Goal: Task Accomplishment & Management: Complete application form

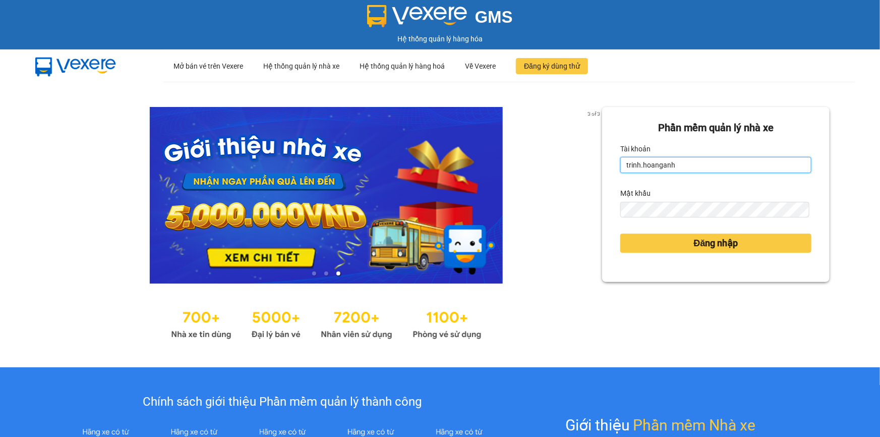
drag, startPoint x: 661, startPoint y: 161, endPoint x: 598, endPoint y: 185, distance: 67.2
click at [594, 183] on div "3 of 3 Phần mềm quản lý nhà xe Tài khoản trinh.hoanganh Mật khẩu Đăng nhập" at bounding box center [440, 225] width 880 height 286
type input "thientrang.hoanganh"
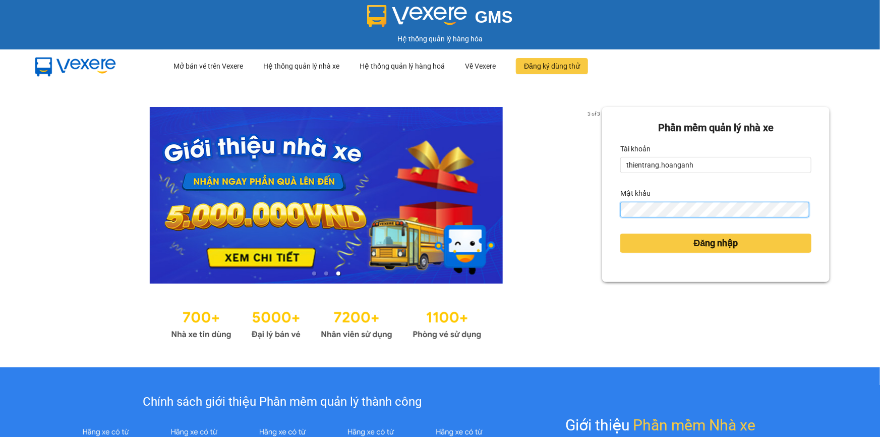
click at [575, 203] on div "3 of 3 Phần mềm quản lý nhà xe Tài khoản thientrang.hoanganh Mật khẩu Đăng nhập" at bounding box center [440, 225] width 880 height 286
click at [620, 234] on button "Đăng nhập" at bounding box center [715, 243] width 191 height 19
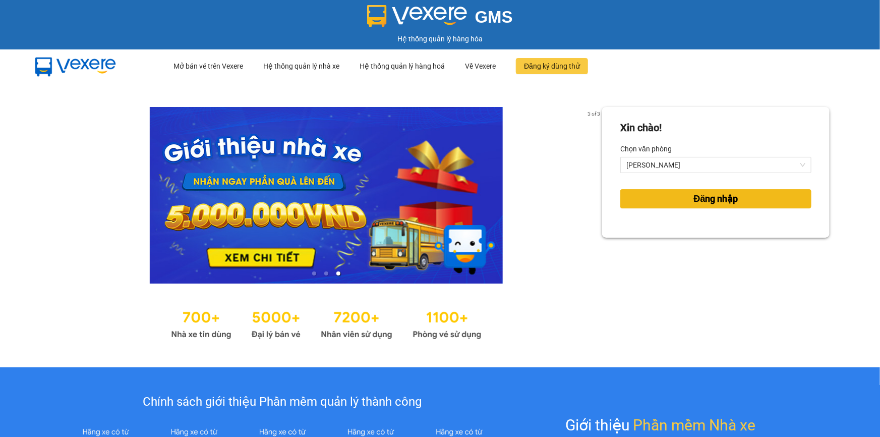
click at [748, 195] on button "Đăng nhập" at bounding box center [715, 198] width 191 height 19
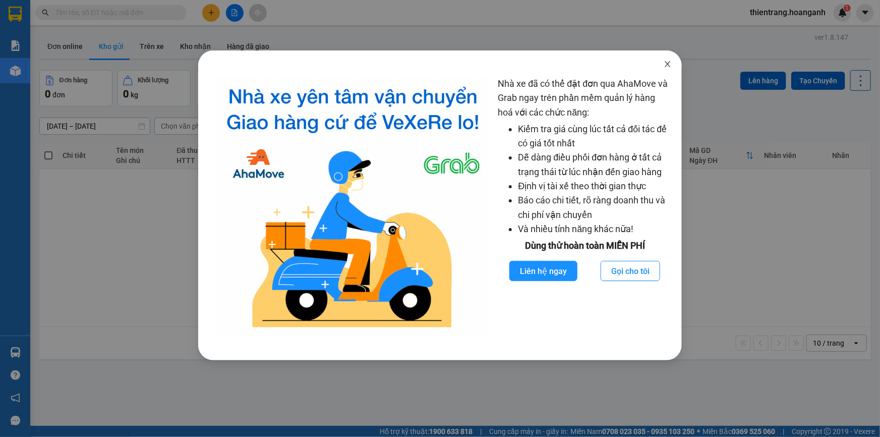
click at [664, 66] on icon "close" at bounding box center [668, 64] width 8 height 8
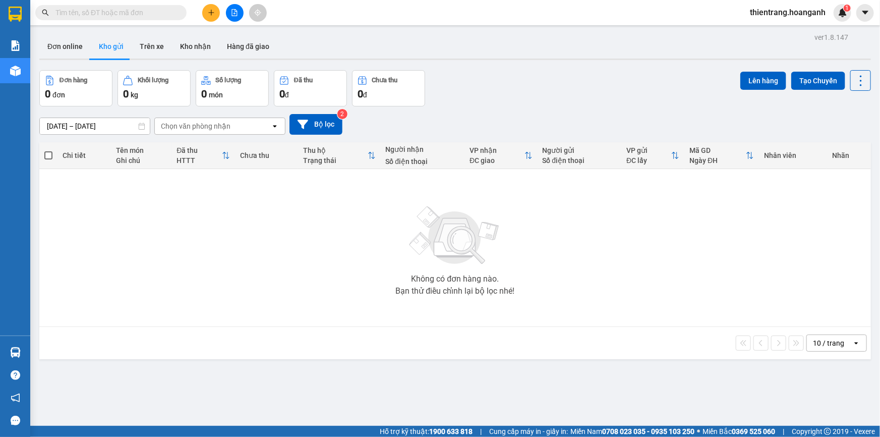
click at [158, 11] on input "text" at bounding box center [114, 12] width 119 height 11
click at [66, 9] on input "text" at bounding box center [114, 12] width 119 height 11
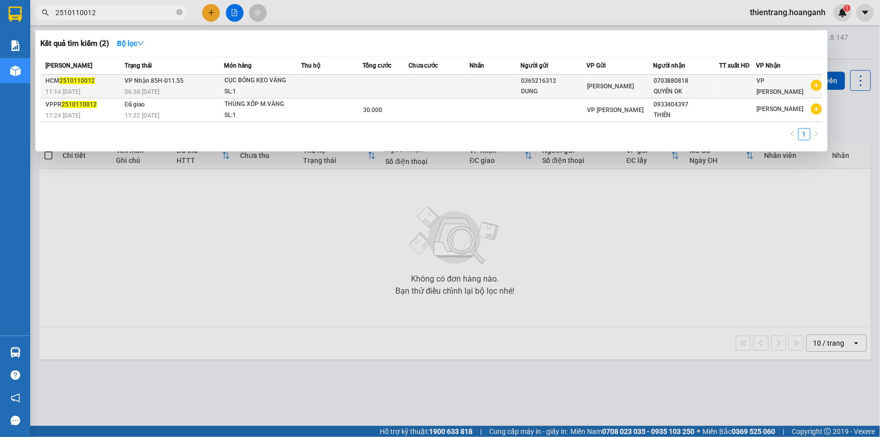
type input "2510110012"
click at [516, 91] on td at bounding box center [495, 87] width 51 height 24
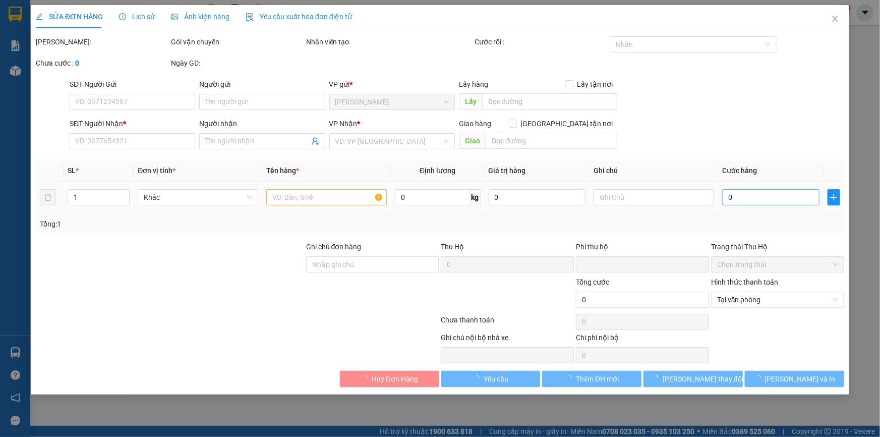
type input "0365216312"
type input "DUNG"
type input "0703880818"
type input "QUYÊN OK"
type input "GIAO 13/10=30K"
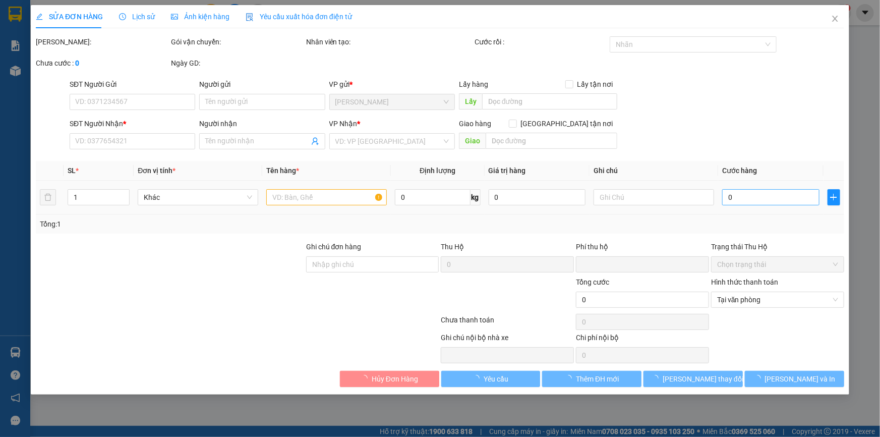
type input "0"
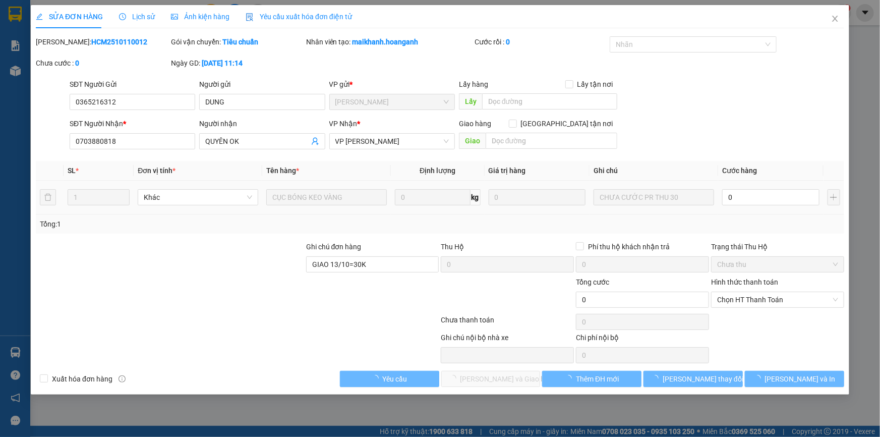
click at [770, 192] on input "0" at bounding box center [770, 197] width 97 height 16
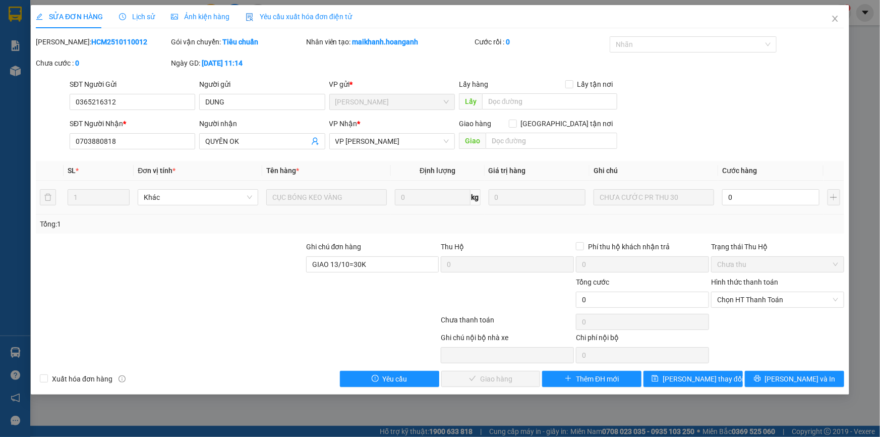
type input "3"
type input "30"
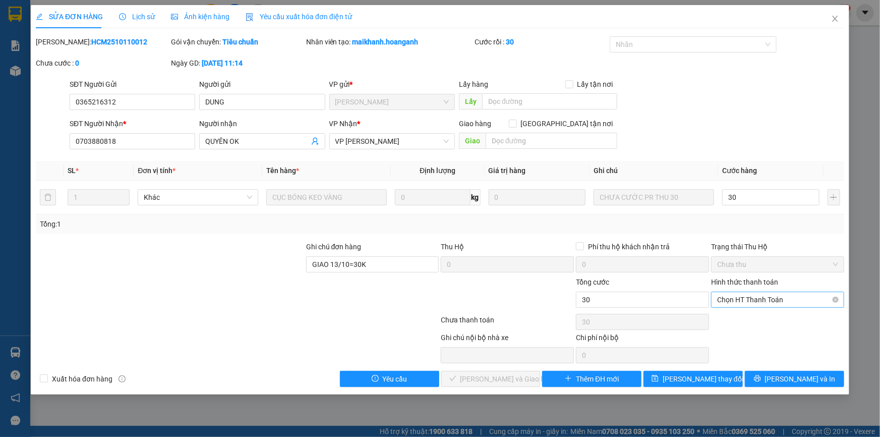
click at [812, 300] on span "Chọn HT Thanh Toán" at bounding box center [777, 299] width 121 height 15
type input "30"
type input "30.000"
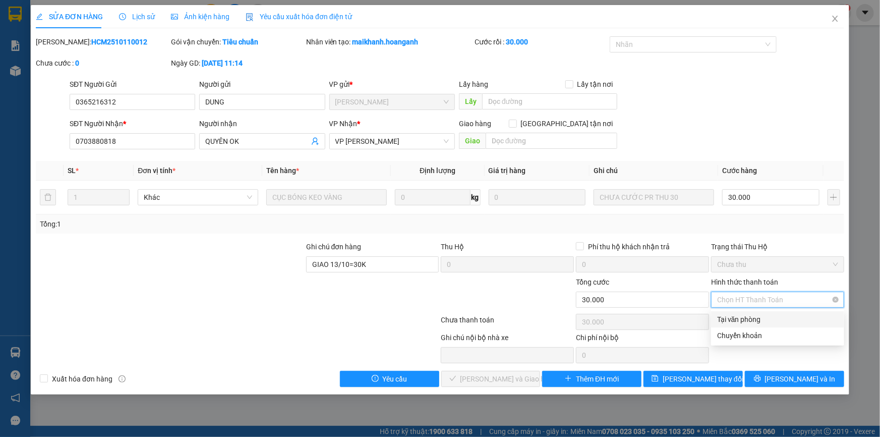
click at [804, 314] on div "Tại văn phòng" at bounding box center [777, 319] width 121 height 11
type input "0"
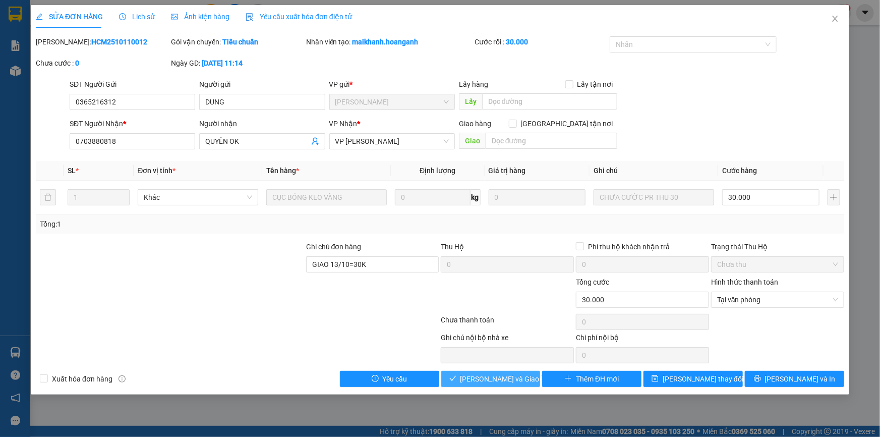
click at [479, 384] on button "[PERSON_NAME] và Giao hàng" at bounding box center [490, 379] width 99 height 16
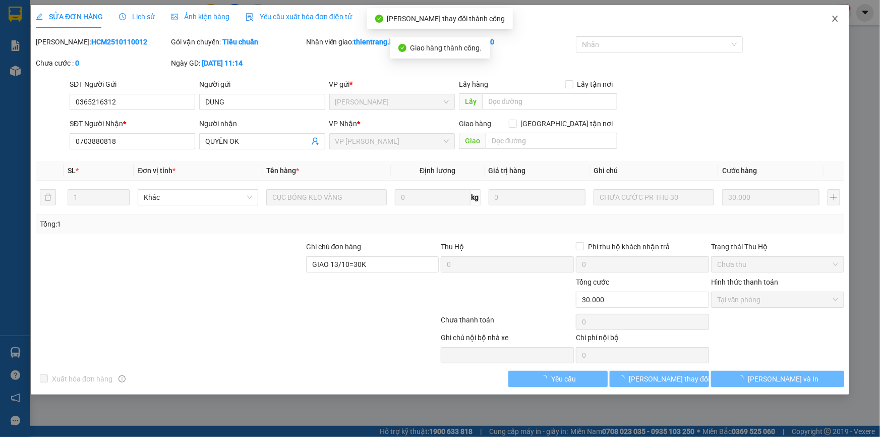
drag, startPoint x: 840, startPoint y: 23, endPoint x: 830, endPoint y: 22, distance: 10.1
click at [841, 22] on span "Close" at bounding box center [835, 19] width 28 height 28
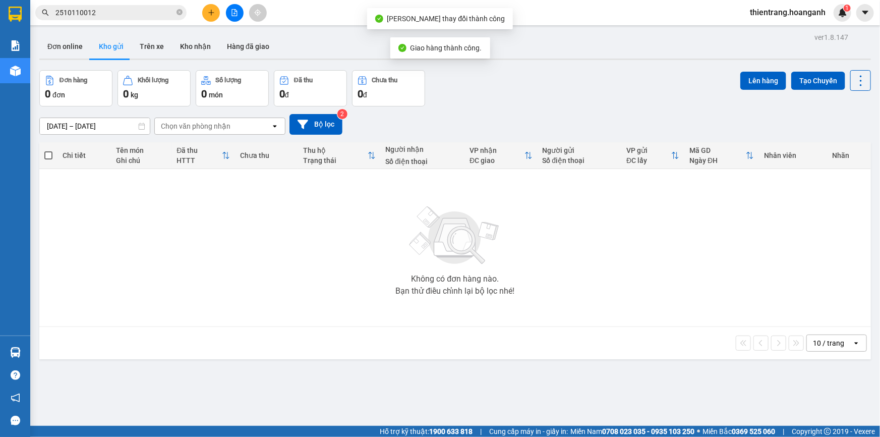
click at [128, 15] on input "2510110012" at bounding box center [114, 12] width 119 height 11
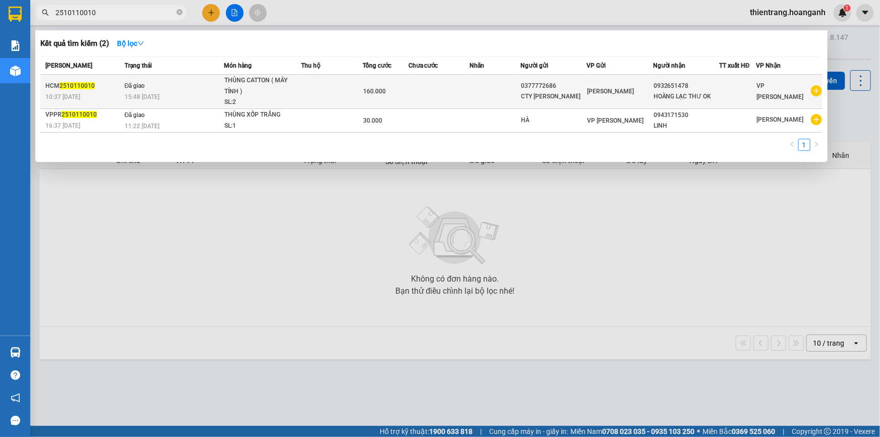
type input "2510110010"
click at [173, 92] on div "15:48 [DATE]" at bounding box center [174, 96] width 99 height 11
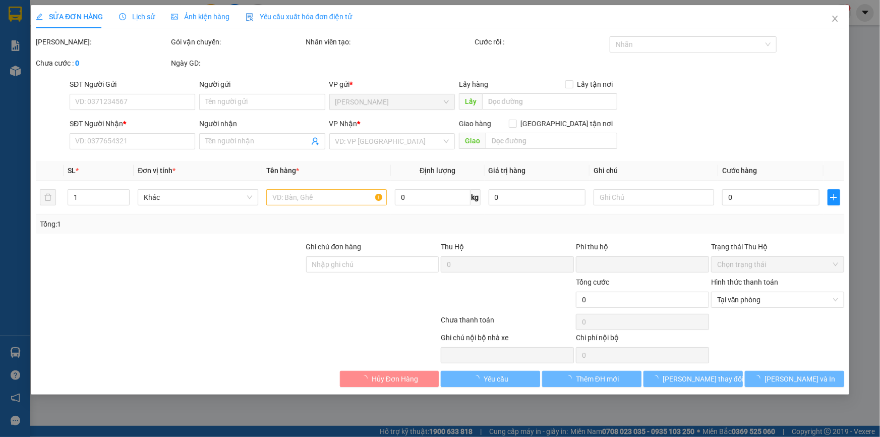
type input "0377772686"
type input "CTY [PERSON_NAME]"
type input "0932651478"
type input "HOÀNG LẠC THƯ OK"
type input "GIAO 13/10=160K"
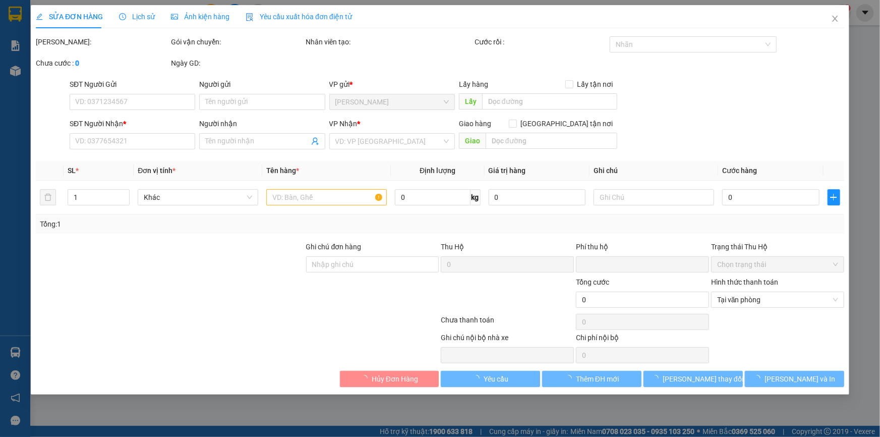
type input "0"
type input "160.000"
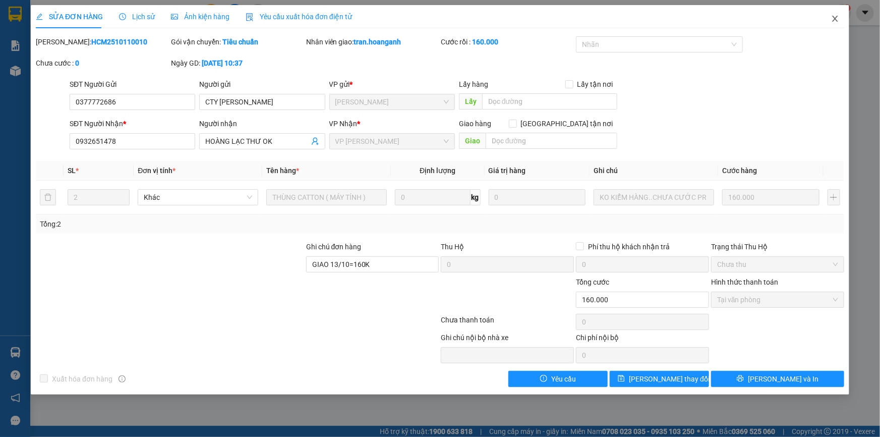
click at [837, 17] on icon "close" at bounding box center [835, 19] width 8 height 8
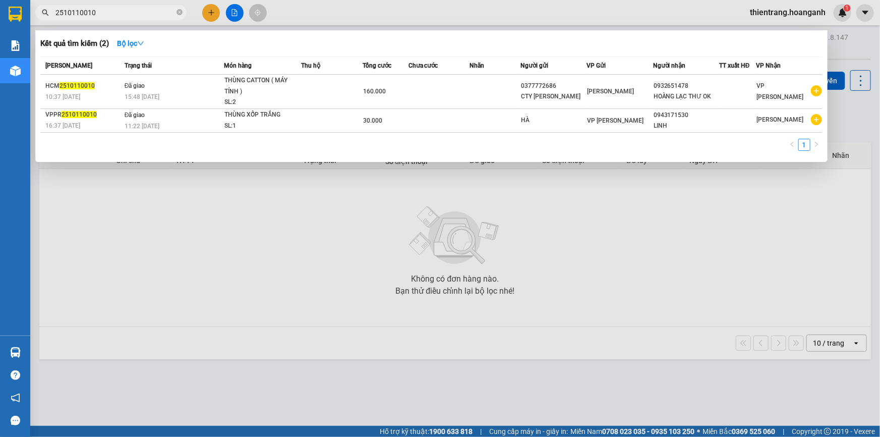
click at [161, 16] on input "2510110010" at bounding box center [114, 12] width 119 height 11
type input "2"
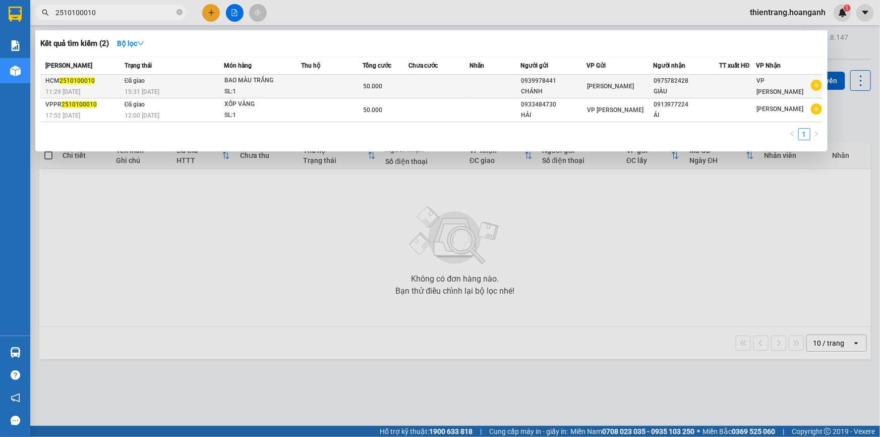
type input "2510100010"
click at [522, 92] on div "CHÁNH" at bounding box center [553, 91] width 65 height 11
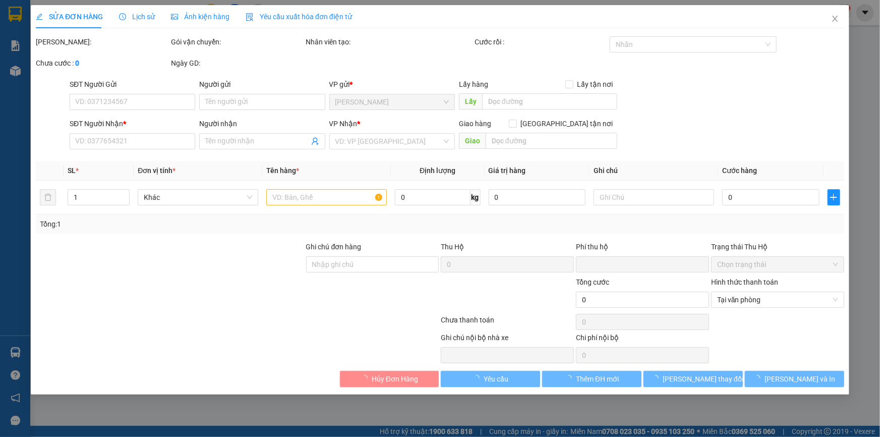
type input "0939978441"
type input "CHÁNH"
type input "0975782428"
type input "GIÀU"
type input "0"
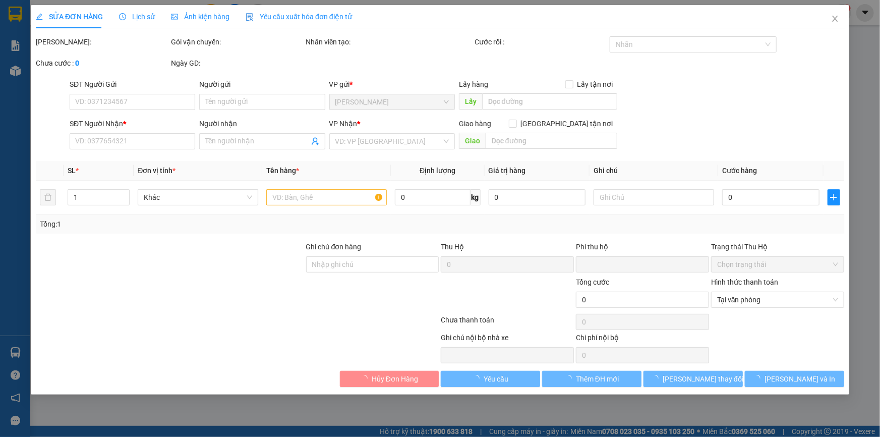
type input "50.000"
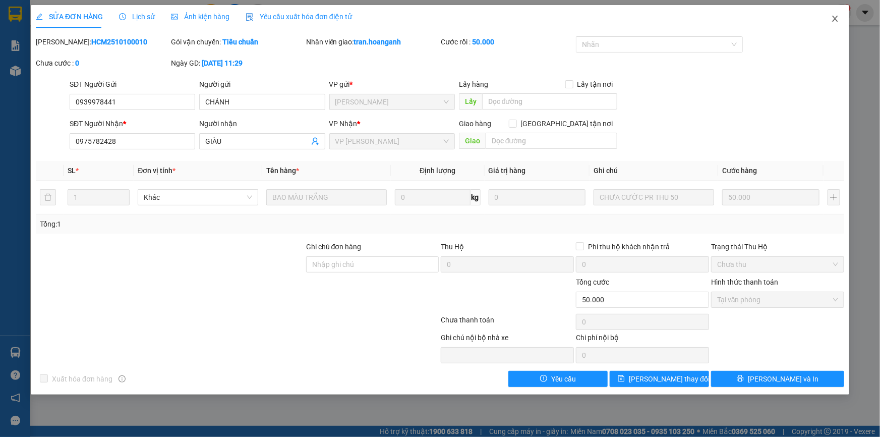
click at [831, 15] on span "Close" at bounding box center [835, 19] width 28 height 28
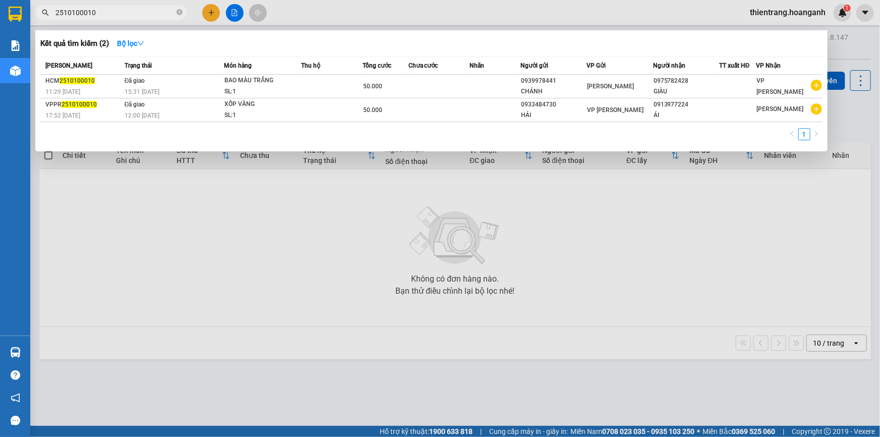
click at [122, 15] on input "2510100010" at bounding box center [114, 12] width 119 height 11
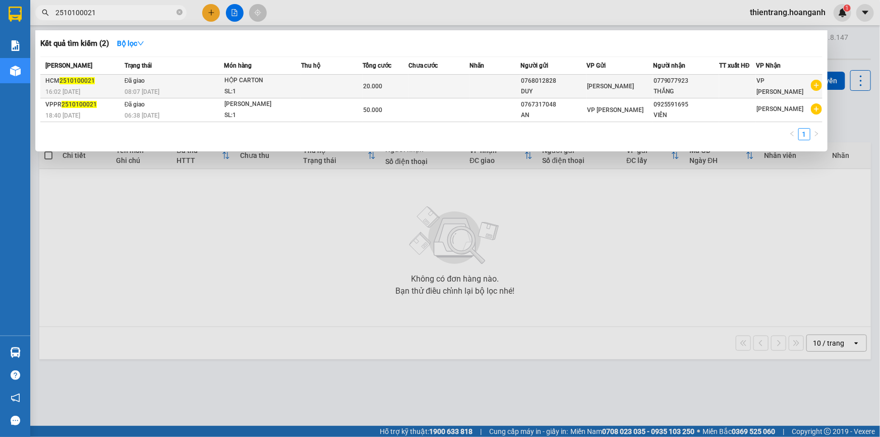
type input "2510100021"
click at [190, 85] on td "Đã giao 08:07 [DATE]" at bounding box center [173, 87] width 102 height 24
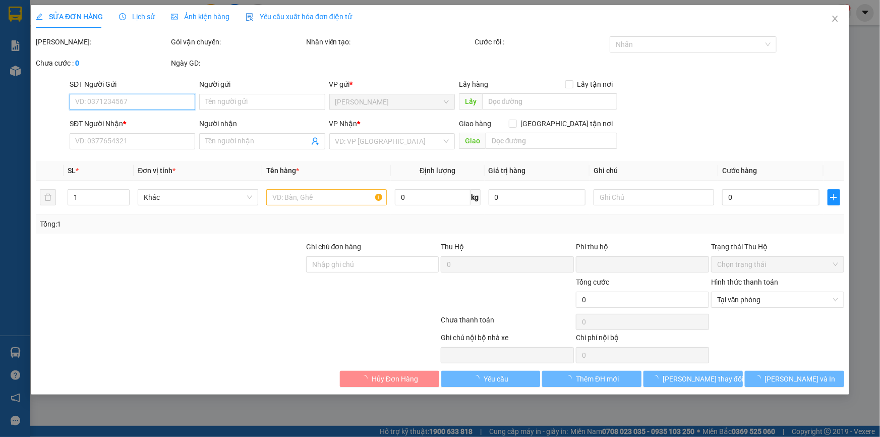
type input "0768012828"
type input "DUY"
type input "0779077923"
type input "THẮNG"
type input "0"
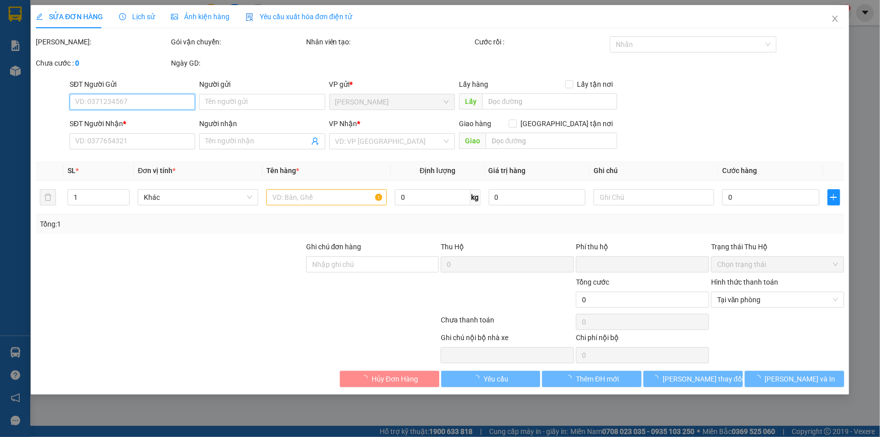
type input "20.000"
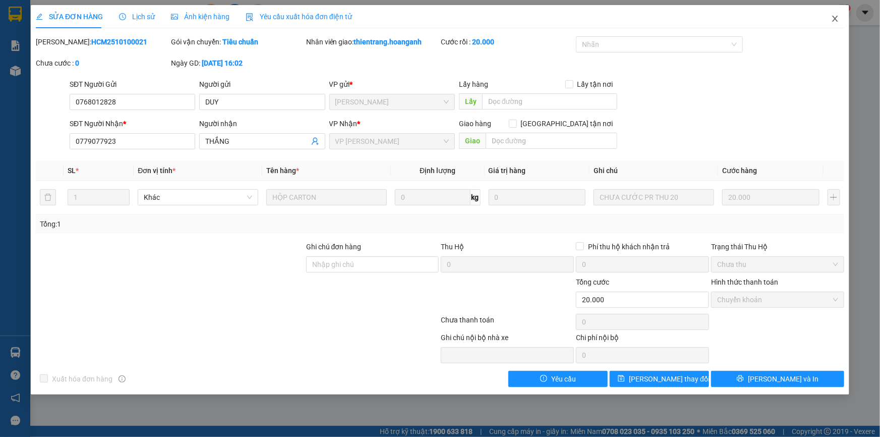
click at [840, 23] on span "Close" at bounding box center [835, 19] width 28 height 28
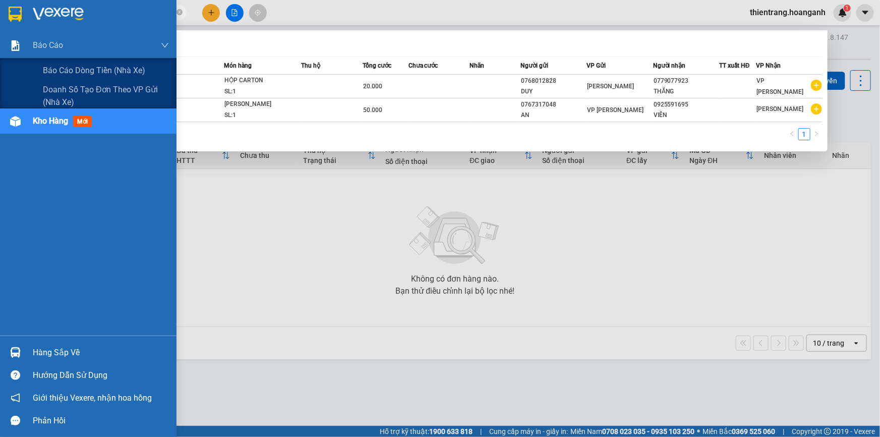
drag, startPoint x: 103, startPoint y: 10, endPoint x: 880, endPoint y: 399, distance: 868.1
click at [0, 71] on section "Kết quả tìm kiếm ( 2 ) Bộ lọc Mã ĐH Trạng thái Món hàng Thu hộ Tổng cước Chưa c…" at bounding box center [440, 218] width 880 height 437
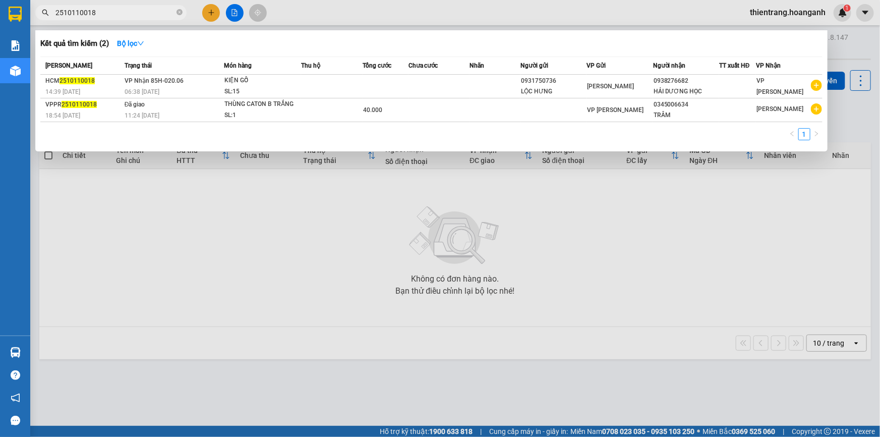
type input "2510110018"
click at [214, 73] on th "Trạng thái" at bounding box center [173, 66] width 102 height 18
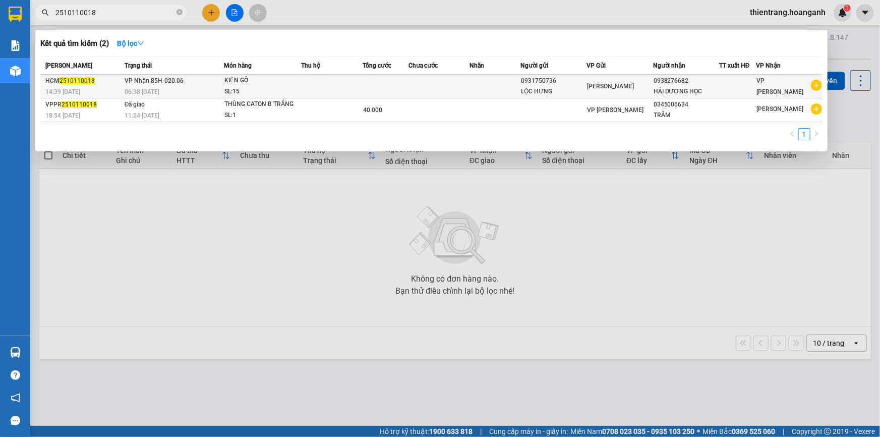
click at [212, 76] on td "VP Nhận 85H-020.06 06:38 [DATE]" at bounding box center [173, 87] width 102 height 24
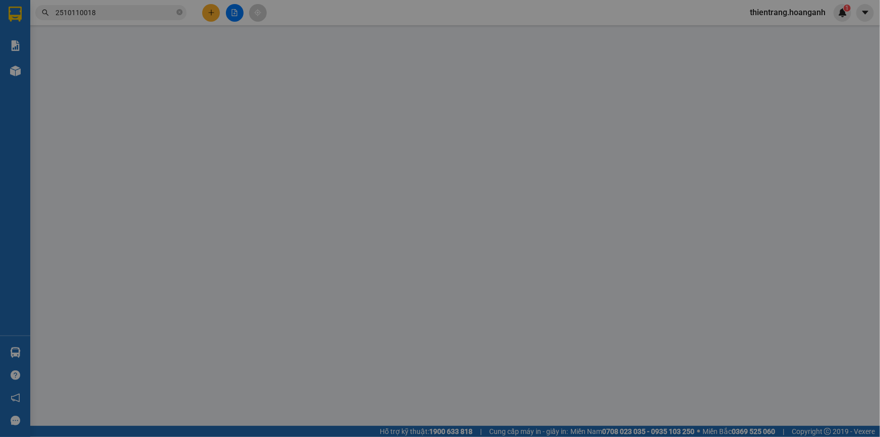
click at [212, 77] on div "Total Paid Fee Total UnPaid Fee Cash Collection Total Fee Mã ĐH: Gói vận chuyển…" at bounding box center [440, 211] width 809 height 351
type input "0931750736"
type input "LỘC HƯNG"
type input "0938276682"
type input "HẢI DƯƠNG HỌC"
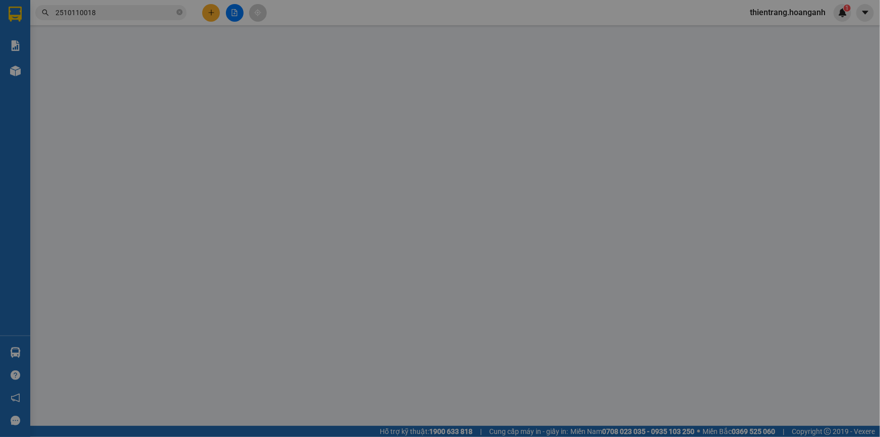
type input "0"
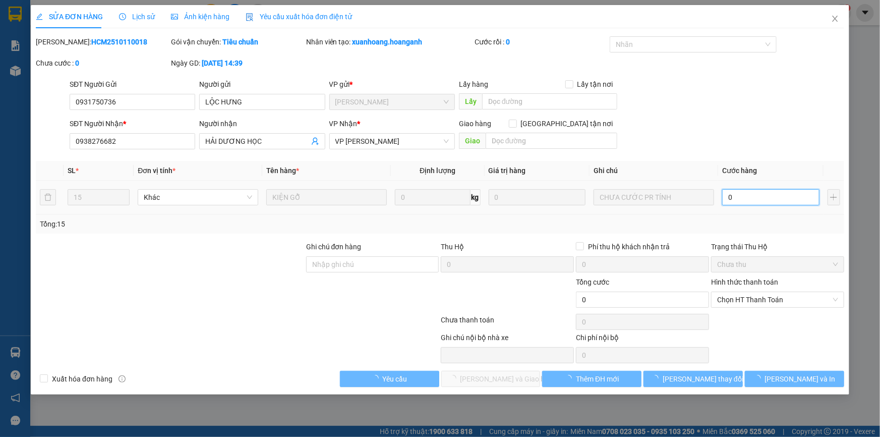
click at [768, 197] on input "0" at bounding box center [770, 197] width 97 height 16
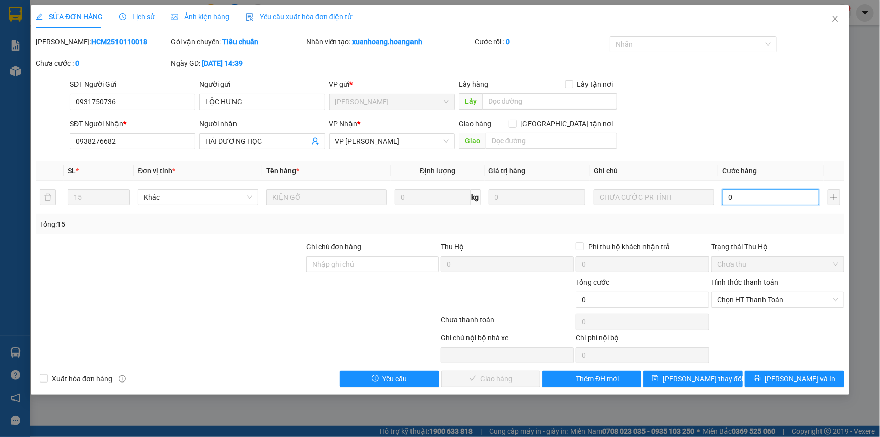
type input "5"
type input "53"
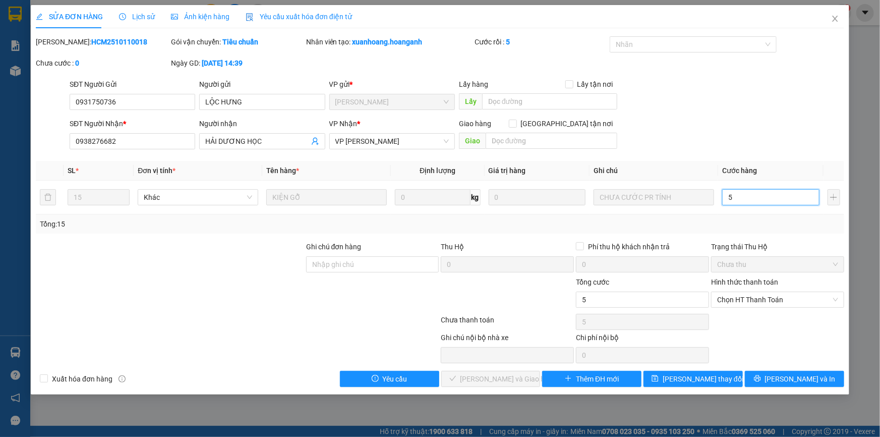
type input "53"
type input "530"
drag, startPoint x: 752, startPoint y: 296, endPoint x: 749, endPoint y: 308, distance: 12.9
click at [752, 296] on span "Chọn HT Thanh Toán" at bounding box center [777, 299] width 121 height 15
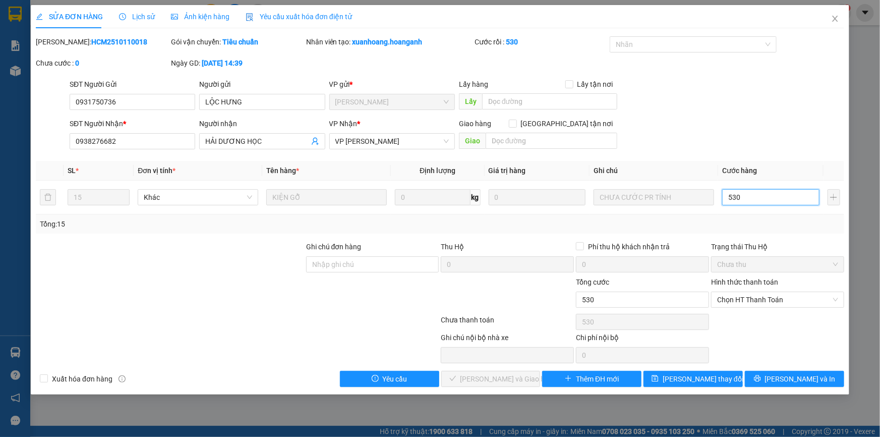
type input "530"
type input "530.000"
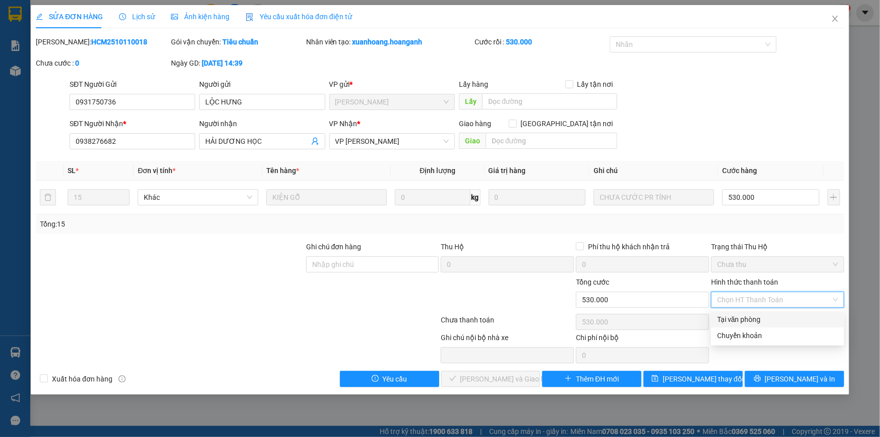
click at [740, 320] on div "Tại văn phòng" at bounding box center [777, 319] width 121 height 11
type input "0"
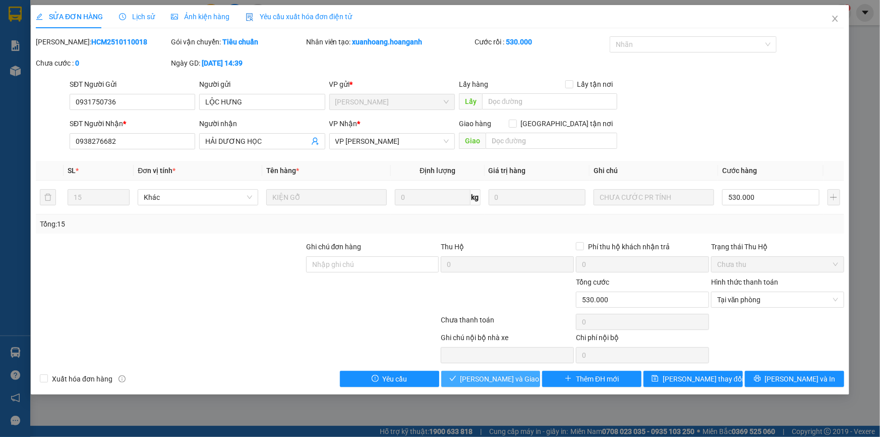
click at [500, 378] on span "[PERSON_NAME] và Giao hàng" at bounding box center [509, 378] width 97 height 11
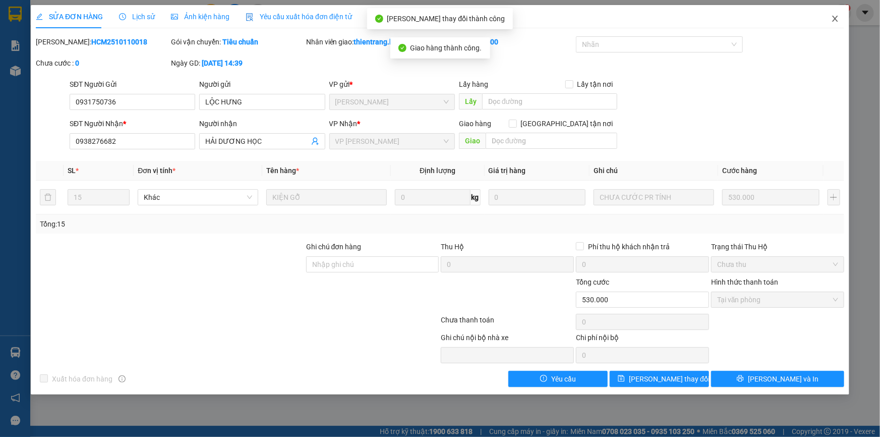
click at [830, 23] on span "Close" at bounding box center [835, 19] width 28 height 28
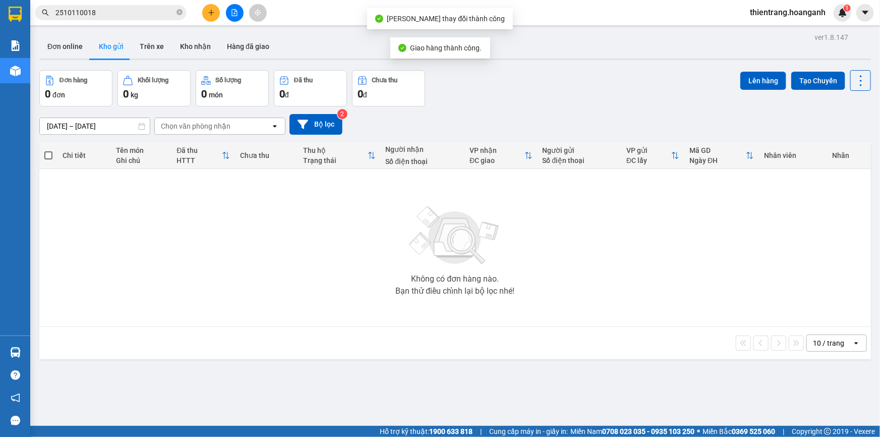
click at [125, 8] on input "2510110018" at bounding box center [114, 12] width 119 height 11
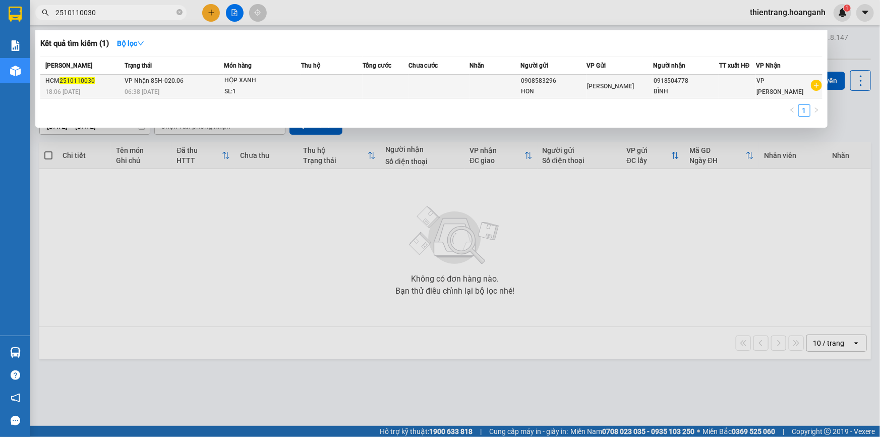
type input "2510110030"
click at [387, 94] on td at bounding box center [386, 87] width 46 height 24
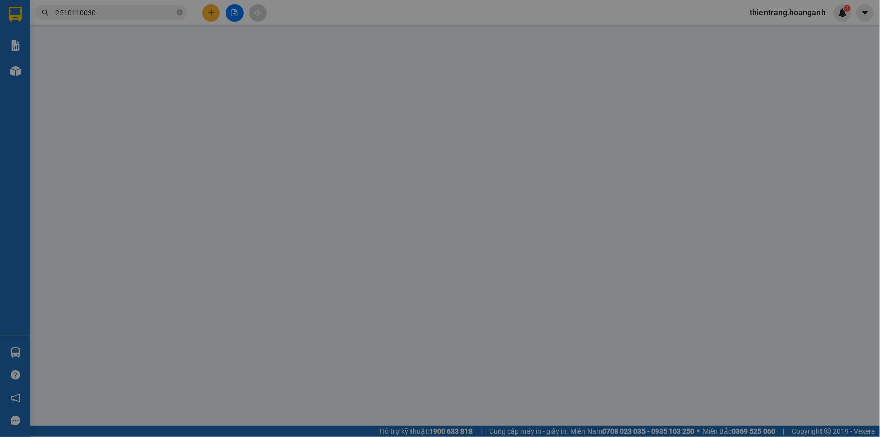
type input "0908583296"
type input "HON"
type input "0918504778"
type input "BÌNH"
type input "0"
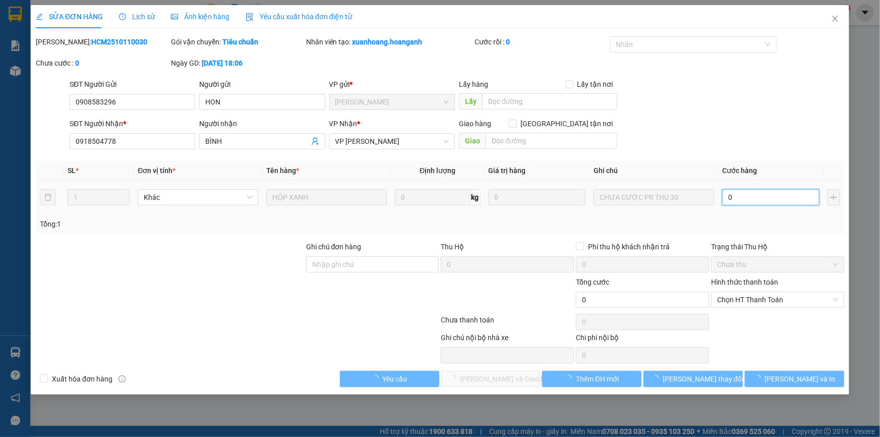
click at [751, 195] on input "0" at bounding box center [770, 197] width 97 height 16
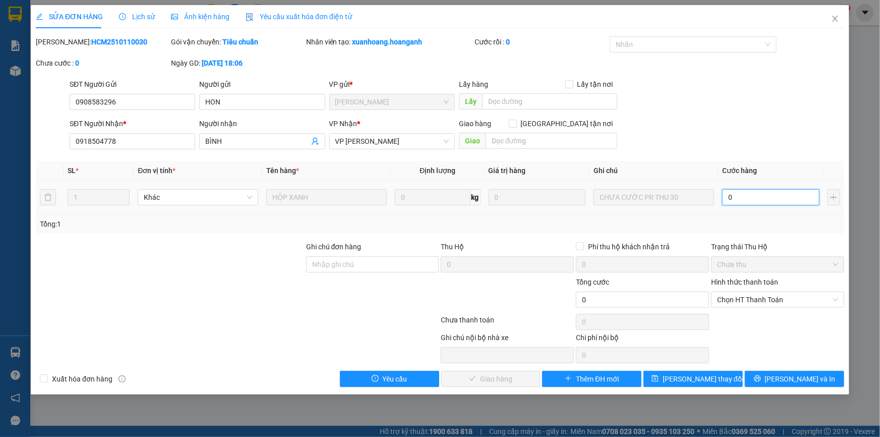
type input "3"
type input "30"
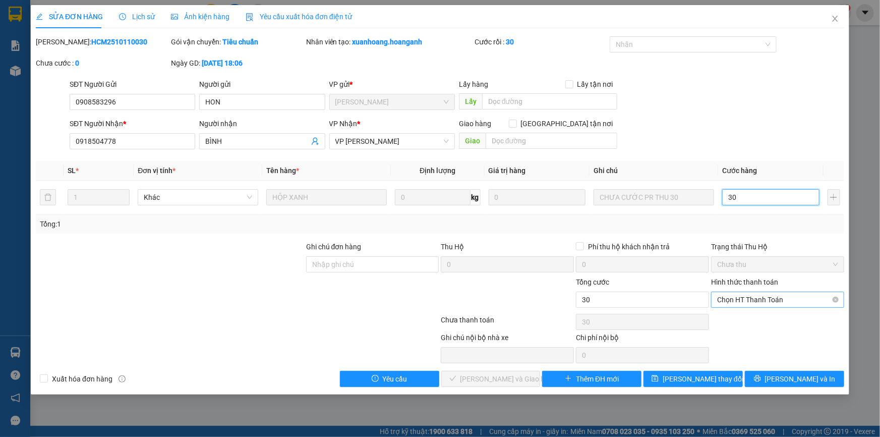
click at [772, 300] on span "Chọn HT Thanh Toán" at bounding box center [777, 299] width 121 height 15
type input "30"
type input "30.000"
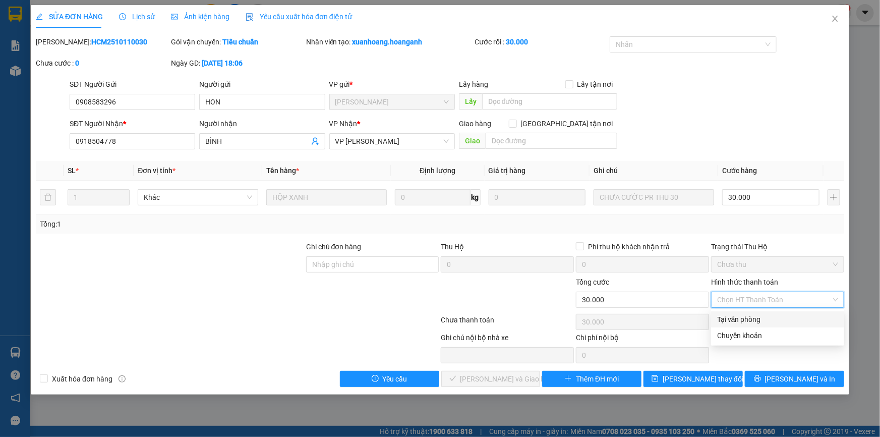
click at [756, 320] on div "Tại văn phòng" at bounding box center [777, 319] width 121 height 11
type input "0"
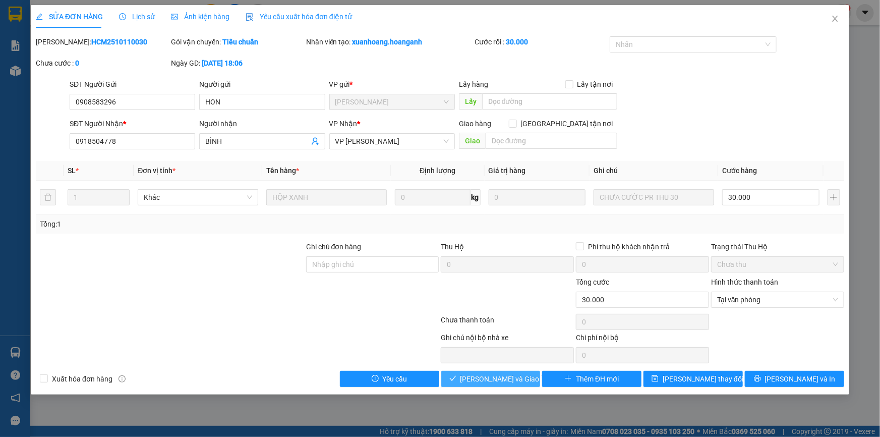
click at [474, 383] on span "[PERSON_NAME] và Giao hàng" at bounding box center [509, 378] width 97 height 11
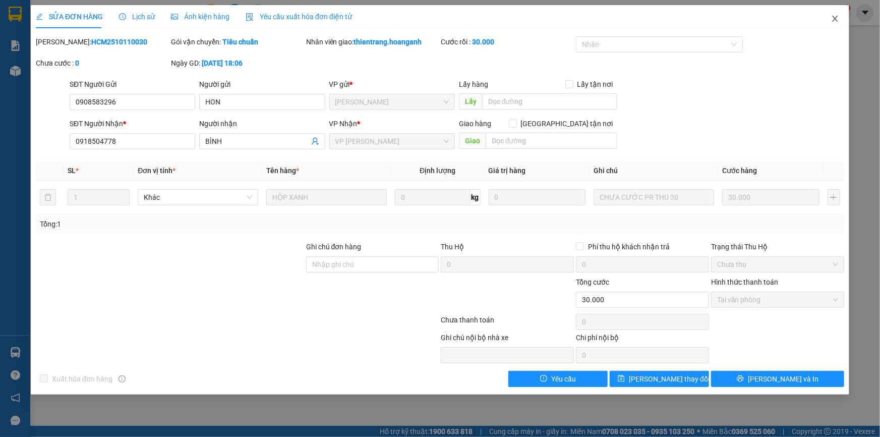
click at [841, 22] on span "Close" at bounding box center [835, 19] width 28 height 28
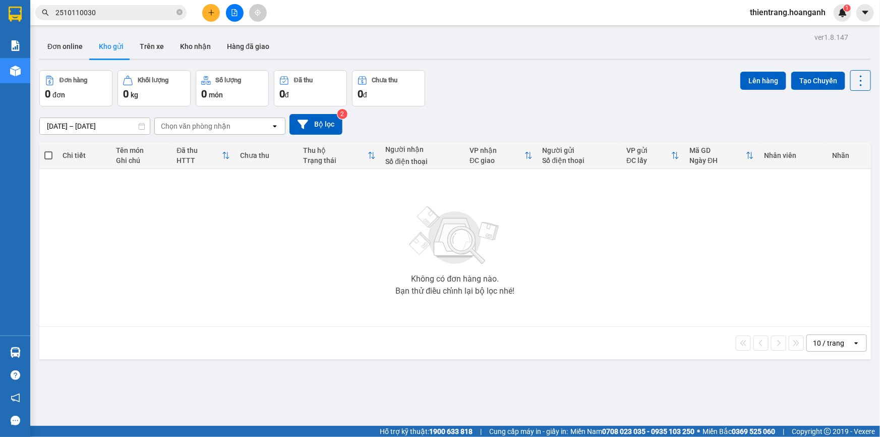
click at [162, 13] on input "2510110030" at bounding box center [114, 12] width 119 height 11
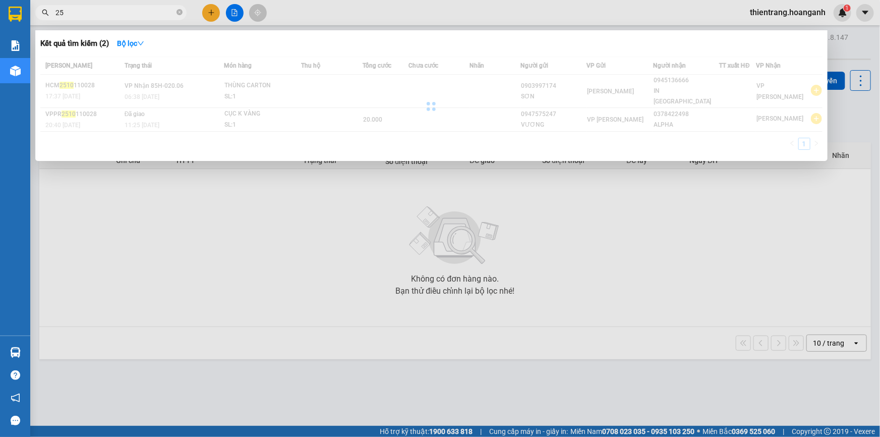
type input "2"
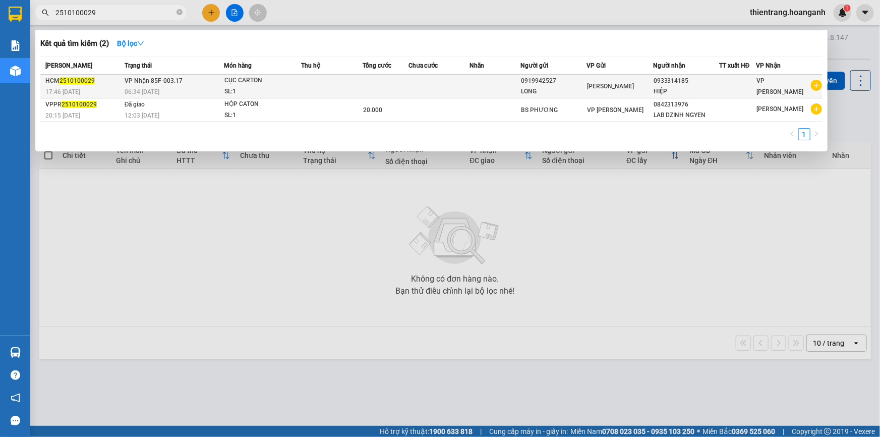
type input "2510100029"
click at [454, 78] on td at bounding box center [439, 87] width 61 height 24
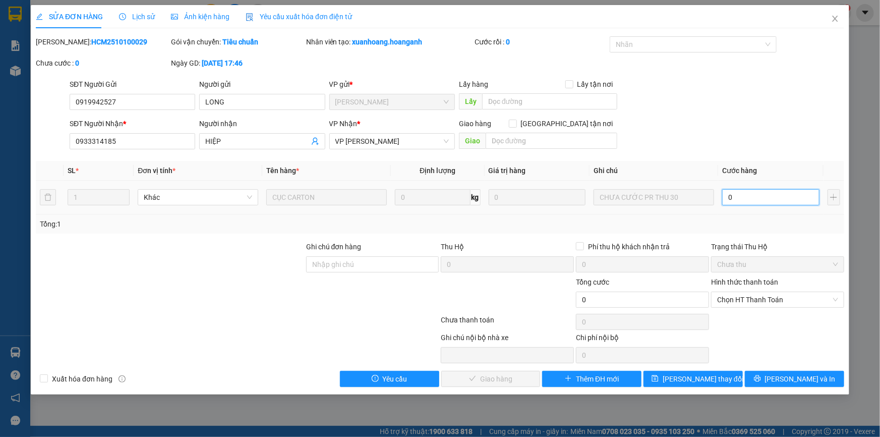
click at [797, 197] on input "0" at bounding box center [770, 197] width 97 height 16
type input "3"
type input "30"
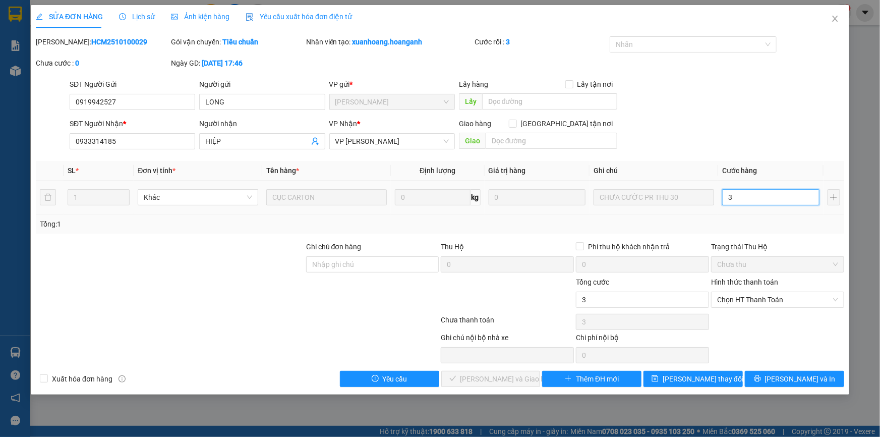
type input "30"
click at [787, 296] on span "Chọn HT Thanh Toán" at bounding box center [777, 299] width 121 height 15
type input "30.000"
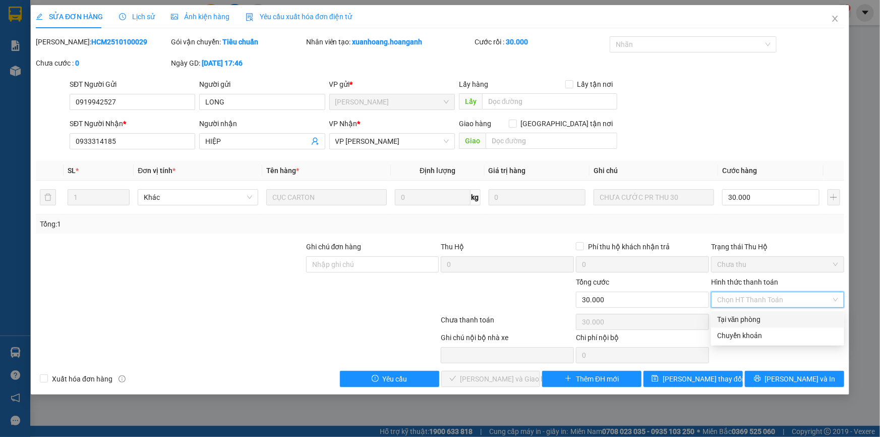
click at [773, 317] on div "Tại văn phòng" at bounding box center [777, 319] width 121 height 11
type input "0"
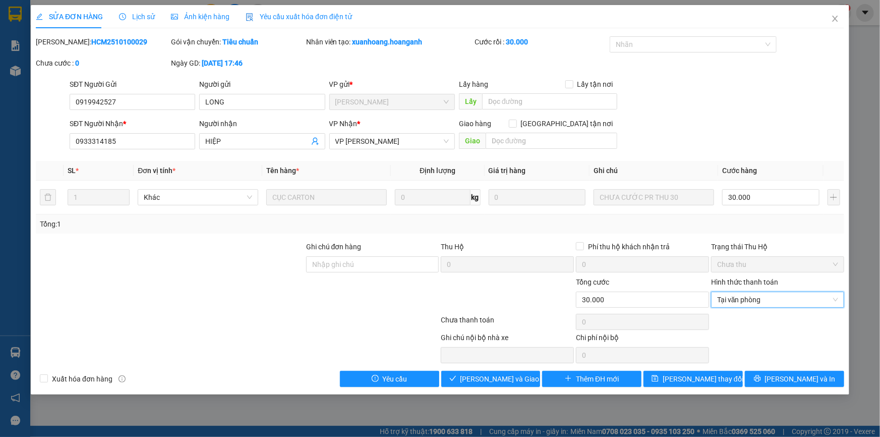
click at [515, 369] on div "Total Paid Fee 0 Total UnPaid Fee 0 Cash Collection Total Fee Mã ĐH: HCM2510100…" at bounding box center [440, 211] width 809 height 351
drag, startPoint x: 514, startPoint y: 374, endPoint x: 520, endPoint y: 334, distance: 40.8
click at [513, 374] on span "[PERSON_NAME] và Giao hàng" at bounding box center [509, 378] width 97 height 11
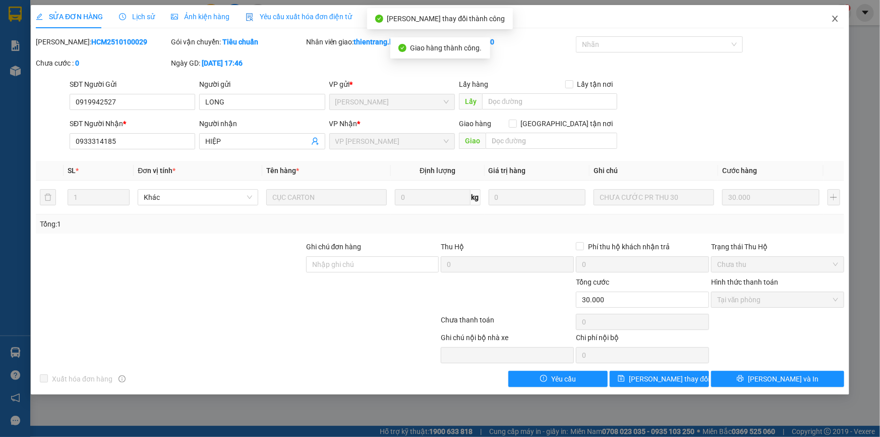
click at [837, 17] on icon "close" at bounding box center [835, 19] width 6 height 6
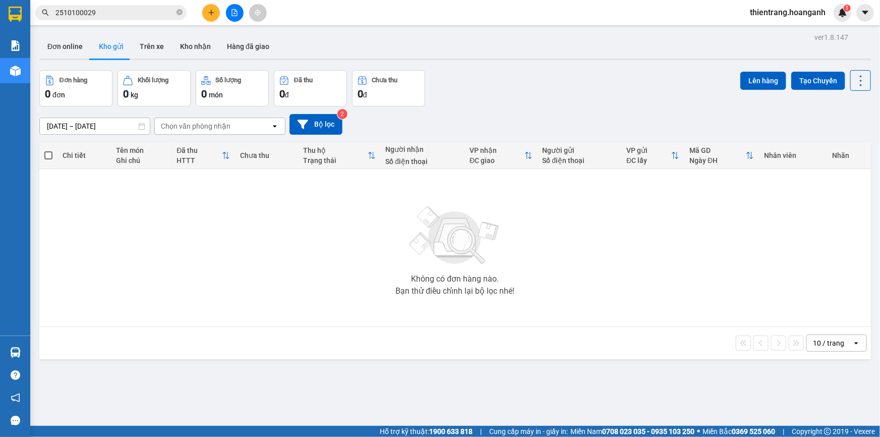
click at [141, 10] on input "2510100029" at bounding box center [114, 12] width 119 height 11
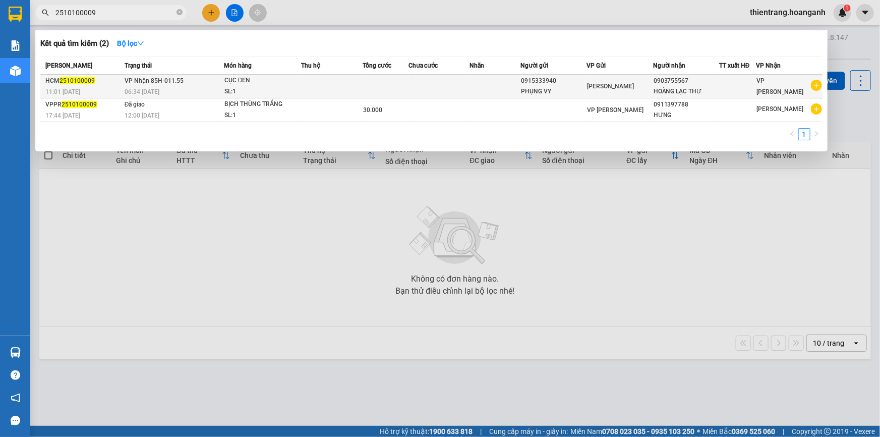
type input "2510100009"
click at [208, 84] on td "VP Nhận 85H-011.55 06:34 [DATE]" at bounding box center [173, 87] width 102 height 24
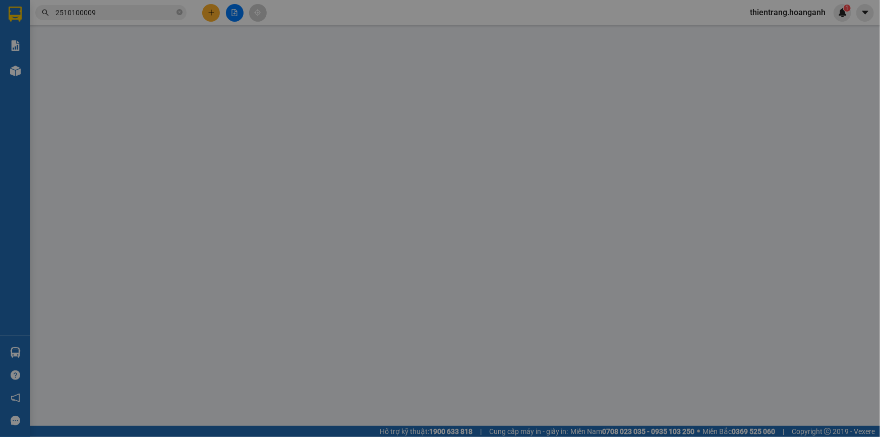
type input "0915333940"
type input "PHỤNG VY"
type input "0903755567"
type input "HOÀNG LẠC THƯ"
type input "0"
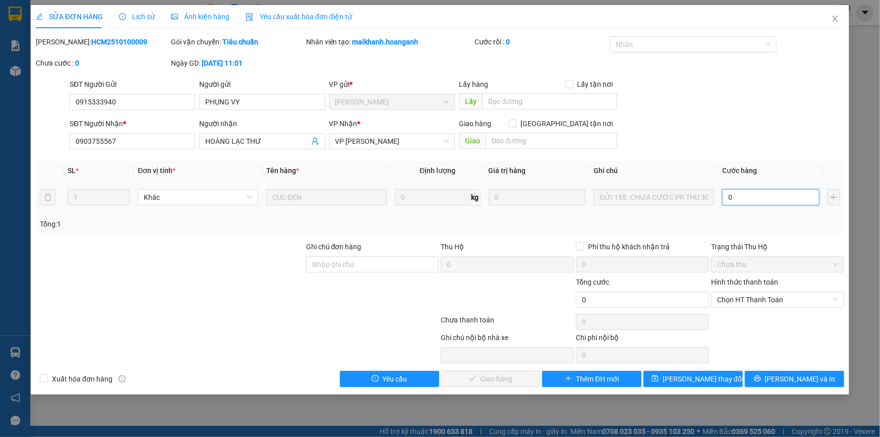
click at [746, 199] on input "0" at bounding box center [770, 197] width 97 height 16
type input "3"
type input "30"
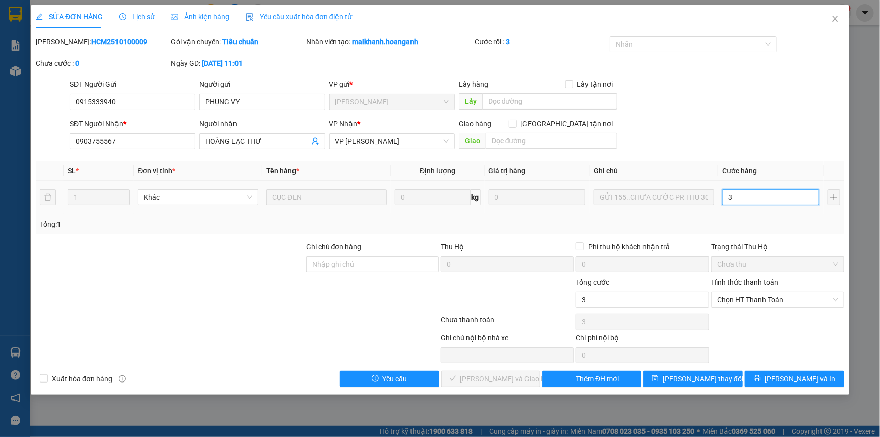
type input "30"
click at [778, 306] on span "Chọn HT Thanh Toán" at bounding box center [777, 299] width 121 height 15
type input "30"
type input "30.000"
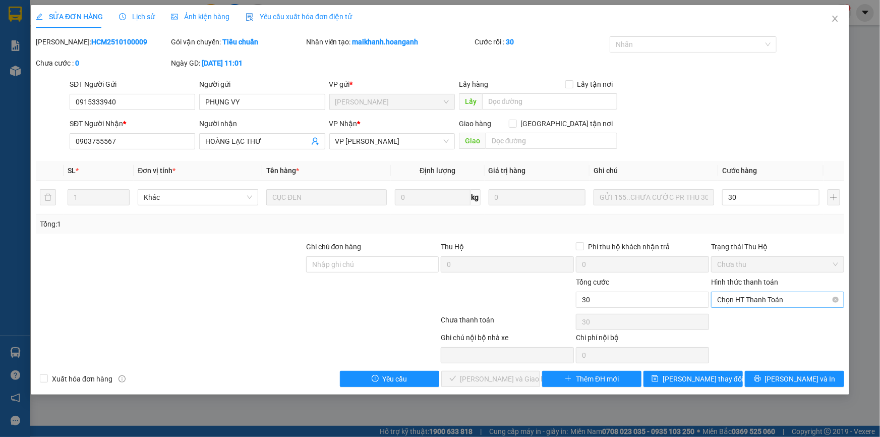
type input "30.000"
click at [771, 320] on div "Tại văn phòng" at bounding box center [777, 319] width 121 height 11
type input "0"
click at [494, 375] on span "[PERSON_NAME] và Giao hàng" at bounding box center [509, 378] width 97 height 11
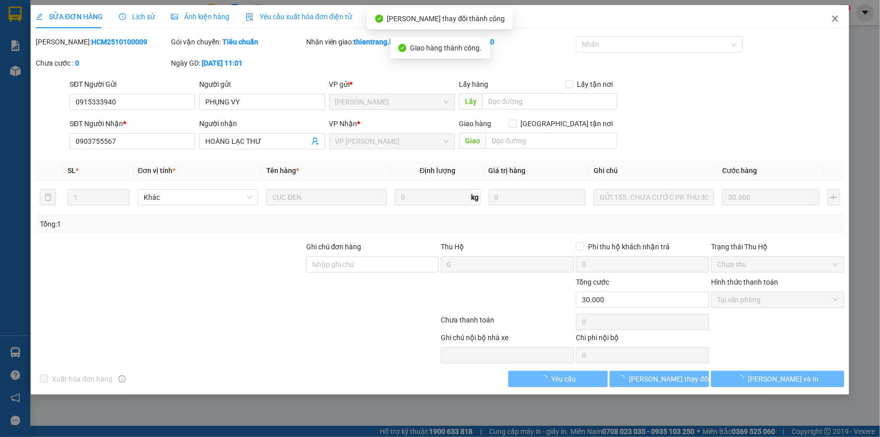
click at [838, 22] on icon "close" at bounding box center [835, 19] width 8 height 8
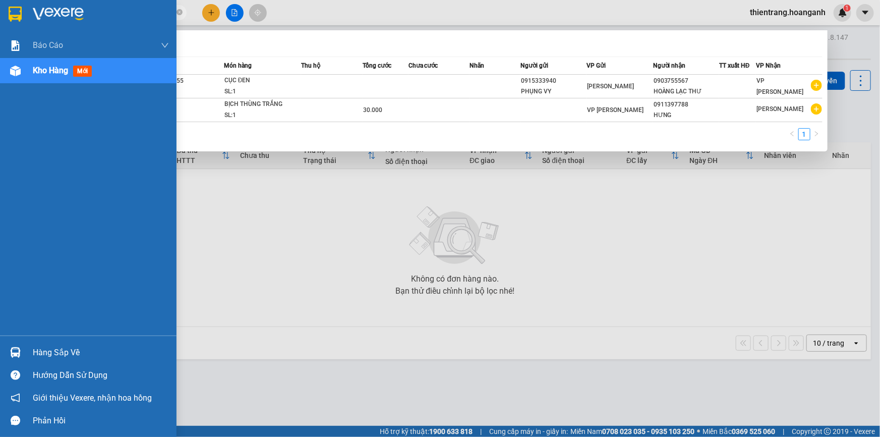
drag, startPoint x: 120, startPoint y: 8, endPoint x: 0, endPoint y: 6, distance: 120.1
click at [0, 6] on section "Kết quả tìm kiếm ( 2 ) Bộ lọc Mã ĐH Trạng thái Món hàng Thu hộ Tổng cước Chưa c…" at bounding box center [440, 218] width 880 height 437
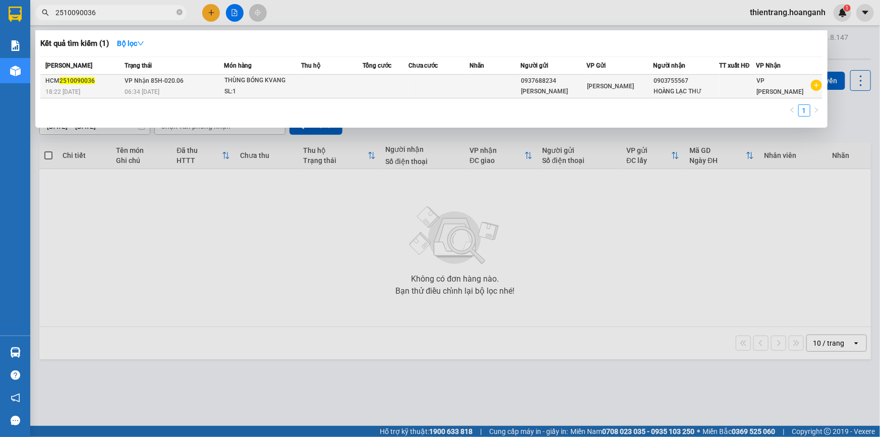
type input "2510090036"
click at [481, 95] on td at bounding box center [495, 87] width 51 height 24
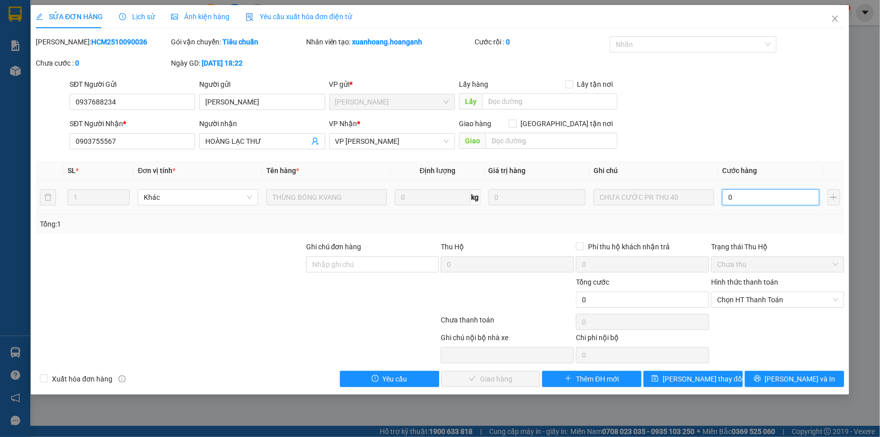
drag, startPoint x: 762, startPoint y: 199, endPoint x: 767, endPoint y: 198, distance: 5.3
click at [763, 199] on input "0" at bounding box center [770, 197] width 97 height 16
type input "4"
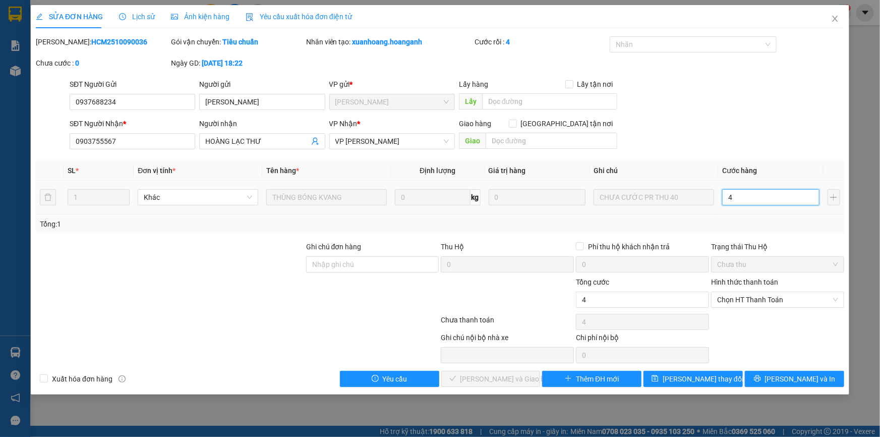
type input "40"
click at [746, 305] on span "Chọn HT Thanh Toán" at bounding box center [777, 299] width 121 height 15
type input "40.000"
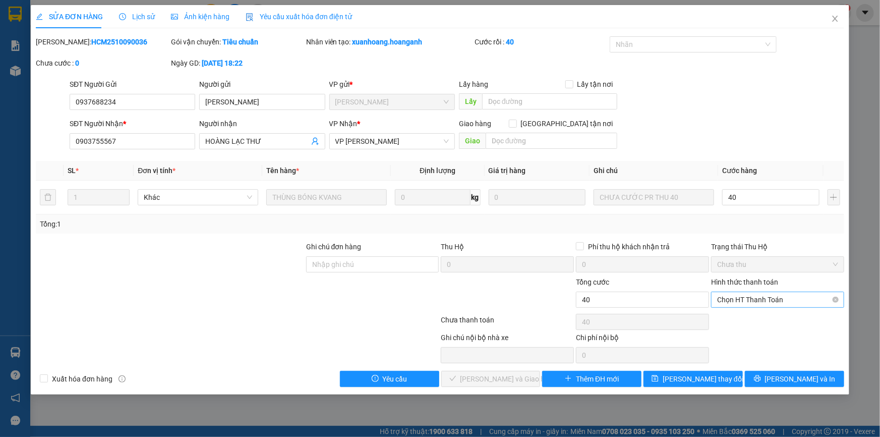
type input "40.000"
click at [741, 316] on div "Tại văn phòng" at bounding box center [777, 319] width 121 height 11
type input "0"
click at [492, 374] on span "[PERSON_NAME] và Giao hàng" at bounding box center [509, 378] width 97 height 11
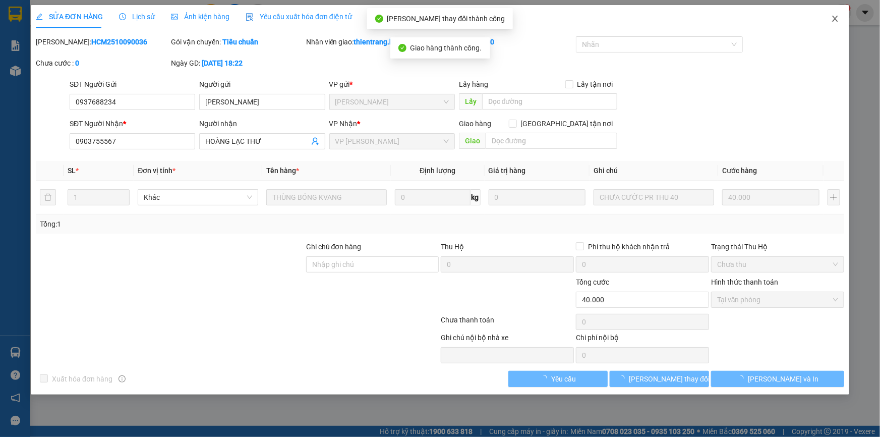
click at [838, 16] on icon "close" at bounding box center [835, 19] width 8 height 8
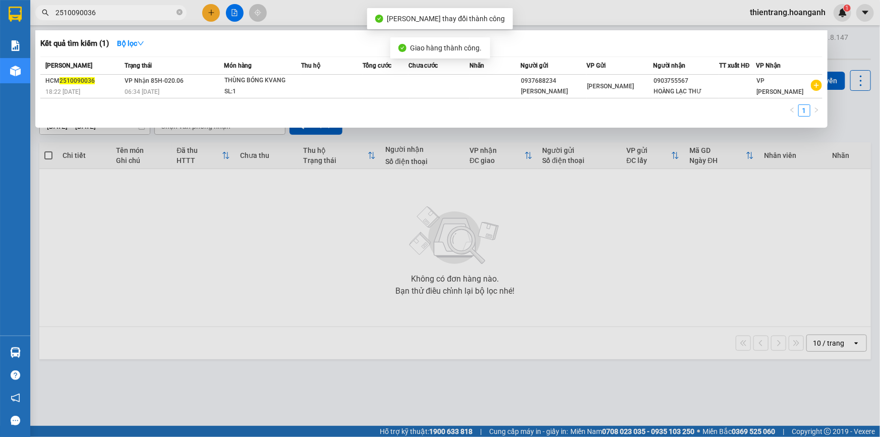
click at [121, 17] on input "2510090036" at bounding box center [114, 12] width 119 height 11
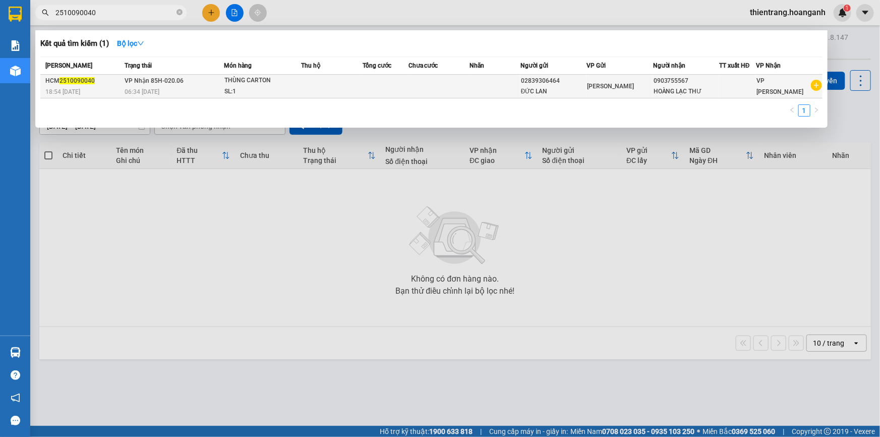
type input "2510090040"
click at [261, 83] on div "THÙNG CARTON" at bounding box center [262, 80] width 76 height 11
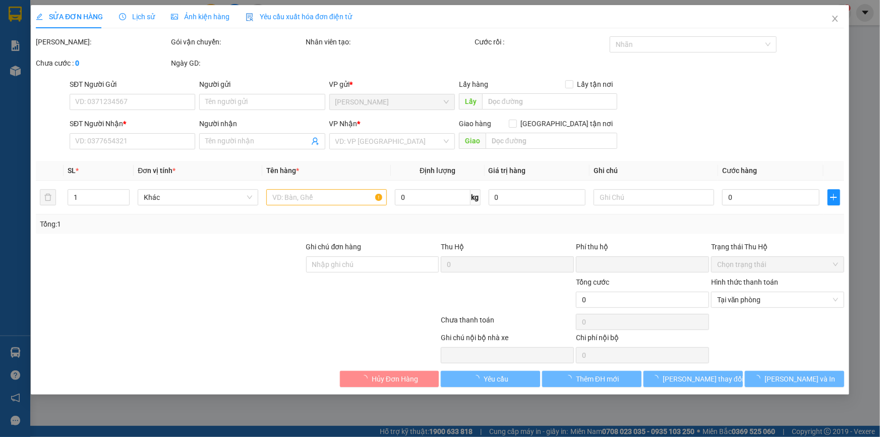
type input "02839306464"
type input "ĐỨC LAN"
type input "0903755567"
type input "HOÀNG LẠC THƯ"
type input "0"
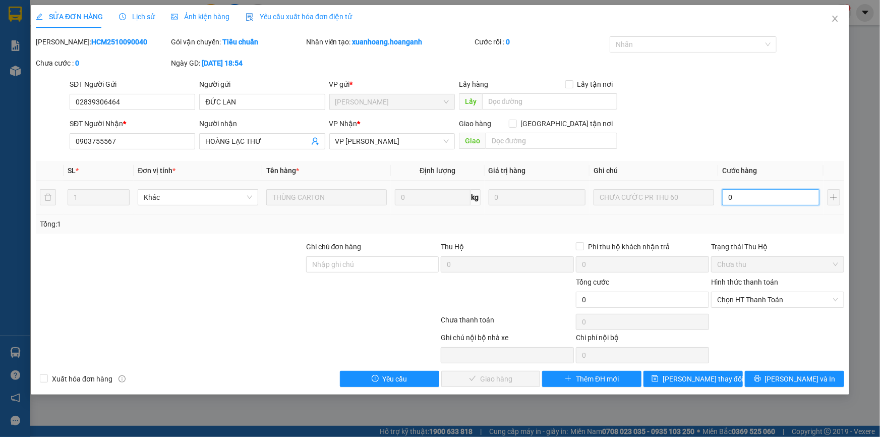
click at [751, 192] on input "0" at bounding box center [770, 197] width 97 height 16
type input "6"
type input "60"
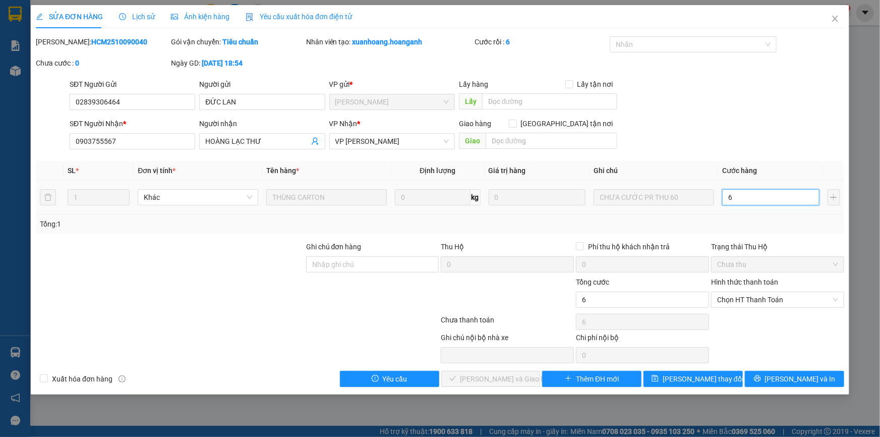
type input "60"
click at [750, 302] on span "Chọn HT Thanh Toán" at bounding box center [777, 299] width 121 height 15
type input "60"
type input "60.000"
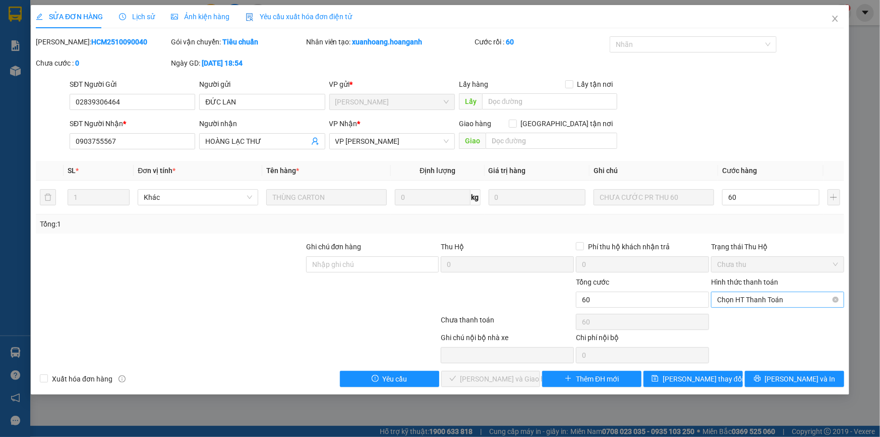
type input "60.000"
click at [749, 316] on div "Tại văn phòng" at bounding box center [777, 319] width 121 height 11
type input "0"
click at [495, 383] on span "[PERSON_NAME] và Giao hàng" at bounding box center [509, 378] width 97 height 11
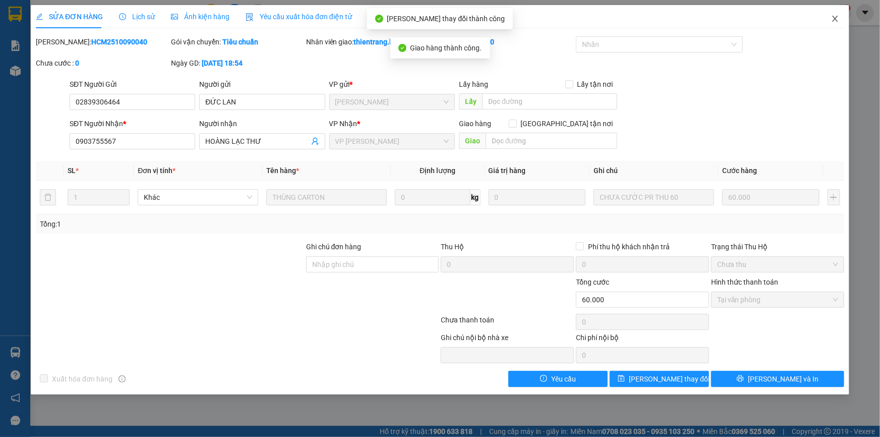
click at [839, 19] on icon "close" at bounding box center [835, 19] width 8 height 8
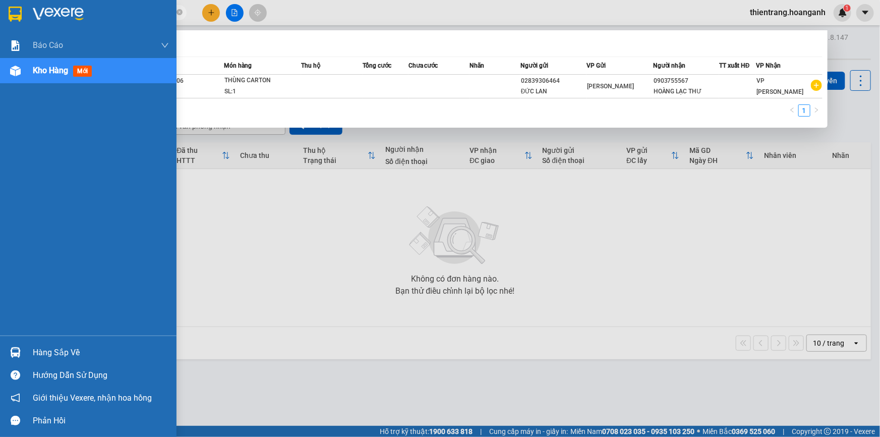
drag, startPoint x: 127, startPoint y: 17, endPoint x: 62, endPoint y: 5, distance: 66.1
click at [0, 12] on section "Kết quả tìm kiếm ( 1 ) Bộ lọc Mã ĐH Trạng thái Món hàng Thu hộ Tổng cước Chưa c…" at bounding box center [440, 218] width 880 height 437
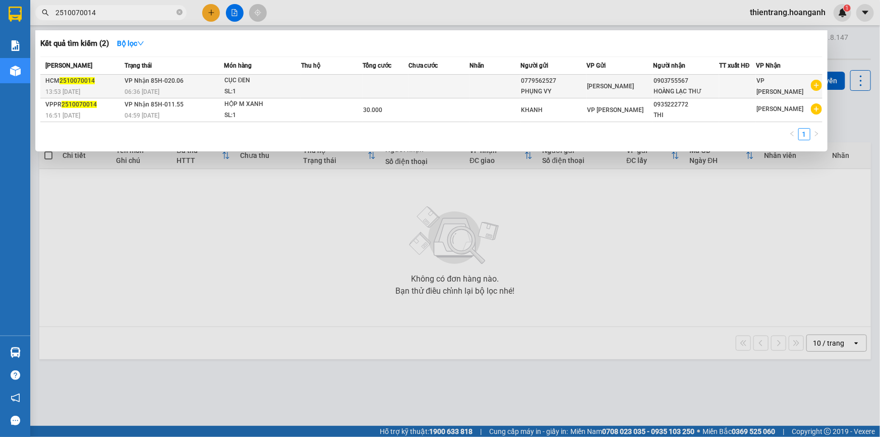
type input "2510070014"
click at [519, 91] on td at bounding box center [495, 87] width 51 height 24
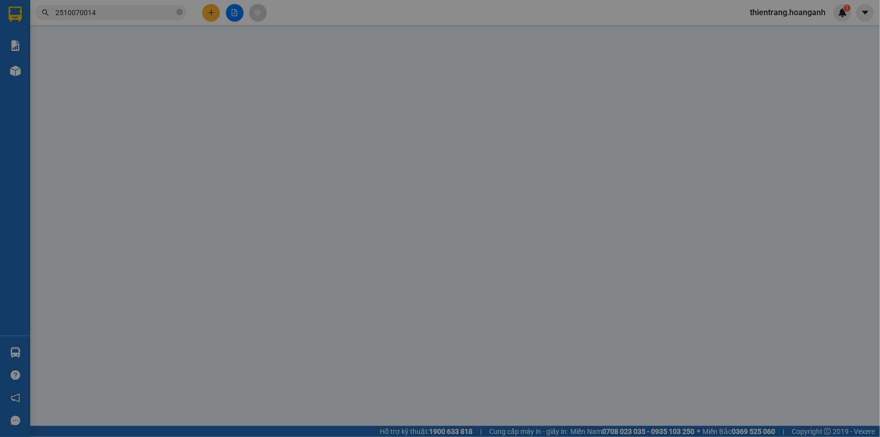
type input "0779562527"
type input "PHỤNG VY"
type input "0903755567"
type input "HOÀNG LẠC THƯ"
type input "0"
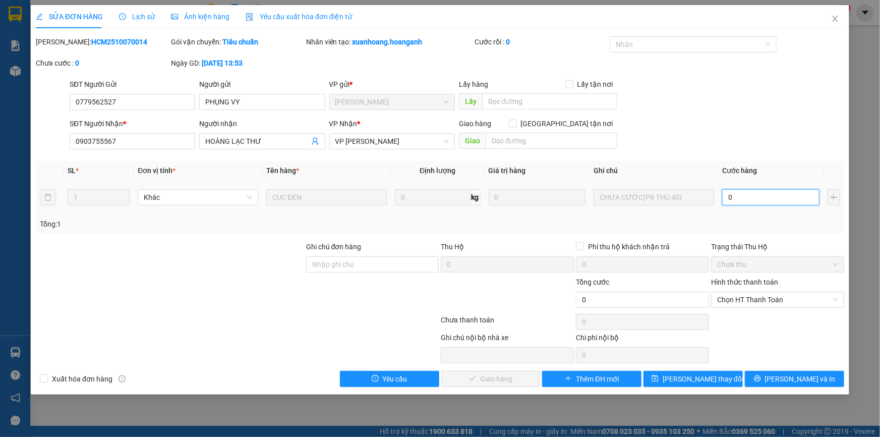
click at [744, 191] on input "0" at bounding box center [770, 197] width 97 height 16
type input "4"
type input "40"
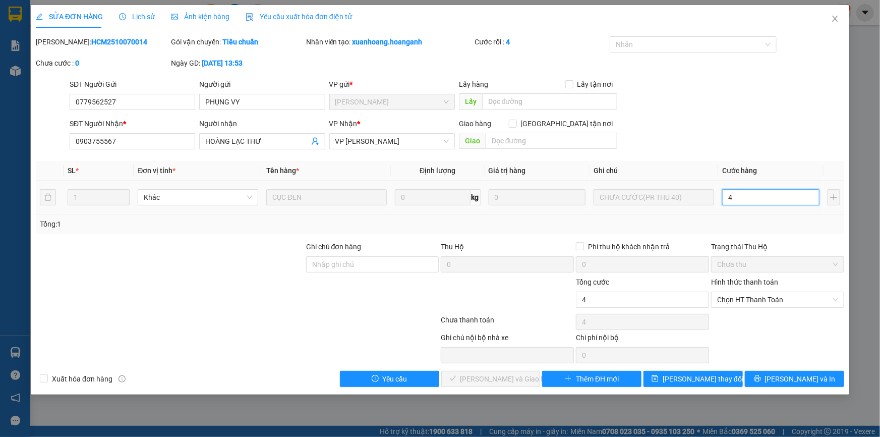
type input "40"
click at [734, 292] on span "Chọn HT Thanh Toán" at bounding box center [777, 299] width 121 height 15
type input "40"
type input "40.000"
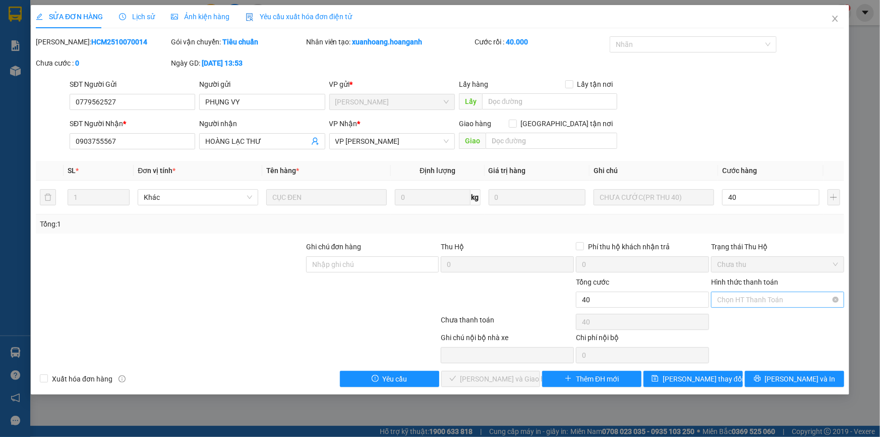
type input "40.000"
click at [743, 314] on div "Tại văn phòng" at bounding box center [777, 319] width 121 height 11
type input "0"
click at [481, 378] on span "[PERSON_NAME] và Giao hàng" at bounding box center [509, 378] width 97 height 11
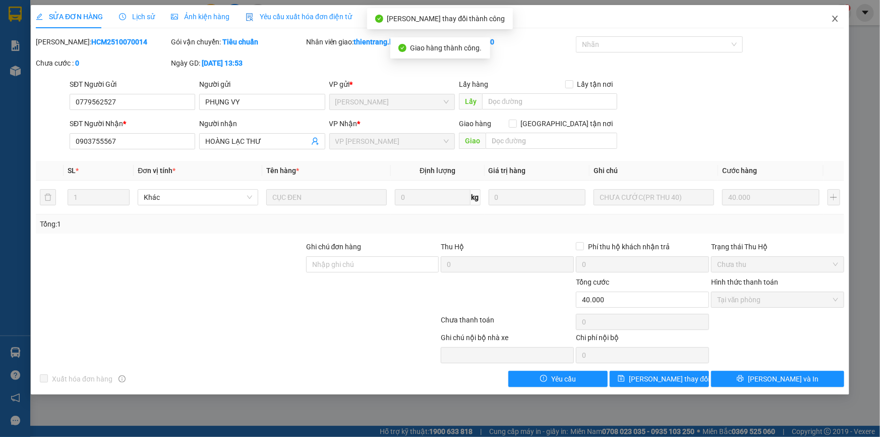
click at [842, 21] on span "Close" at bounding box center [835, 19] width 28 height 28
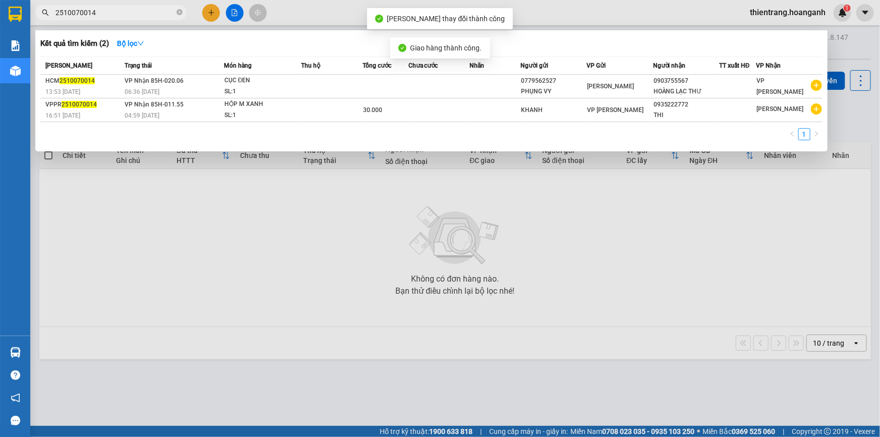
click at [103, 8] on input "2510070014" at bounding box center [114, 12] width 119 height 11
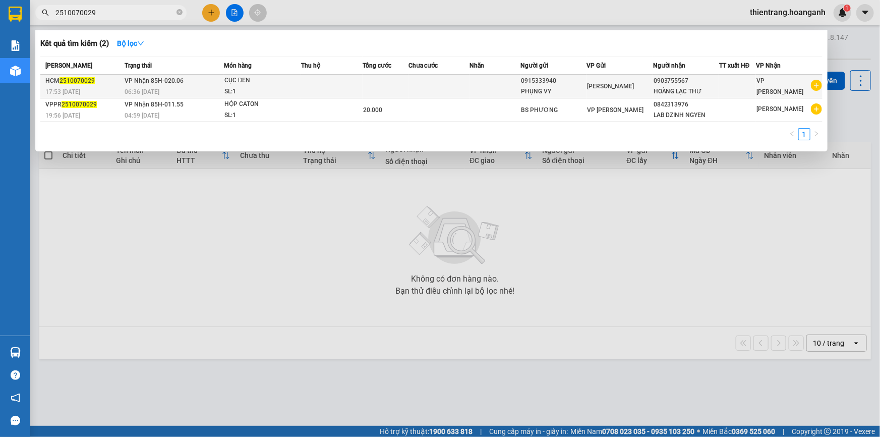
type input "2510070029"
click at [231, 86] on div "SL: 1" at bounding box center [262, 91] width 76 height 11
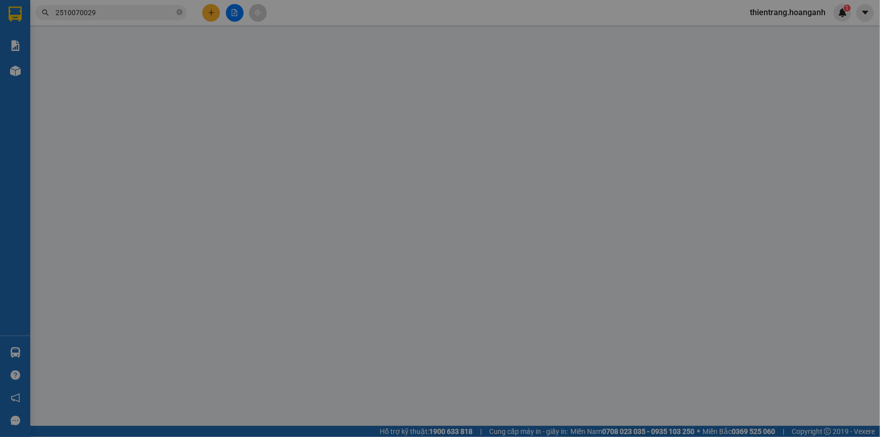
type input "0915333940"
type input "PHỤNG VY"
type input "0903755567"
type input "HOÀNG LẠC THƯ"
type input "0"
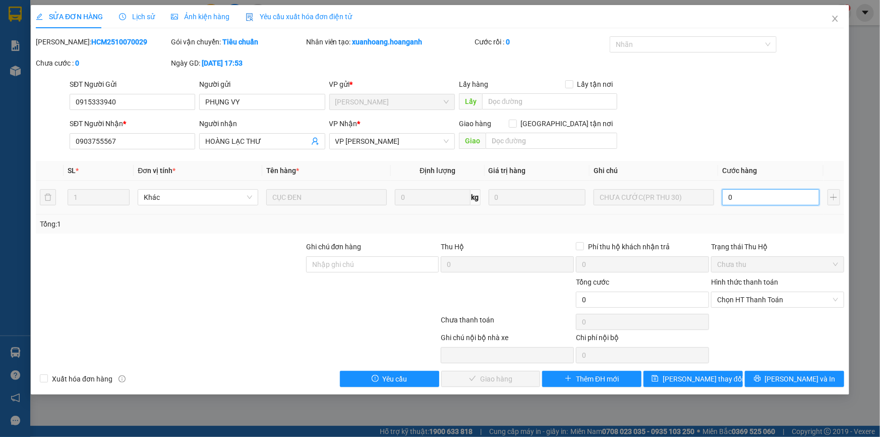
click at [768, 198] on input "0" at bounding box center [770, 197] width 97 height 16
type input "3"
type input "30"
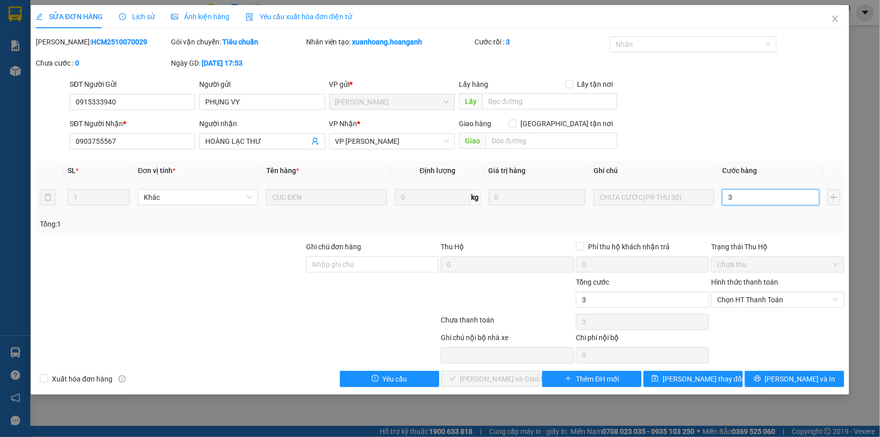
type input "30"
click at [746, 301] on span "Chọn HT Thanh Toán" at bounding box center [777, 299] width 121 height 15
type input "30"
type input "30.000"
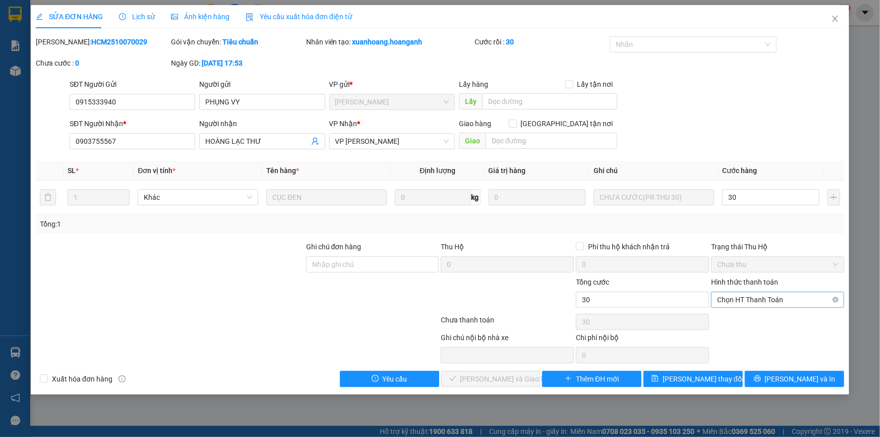
type input "30.000"
click at [741, 320] on div "Tại văn phòng" at bounding box center [777, 319] width 121 height 11
type input "0"
click at [495, 383] on span "[PERSON_NAME] và Giao hàng" at bounding box center [509, 378] width 97 height 11
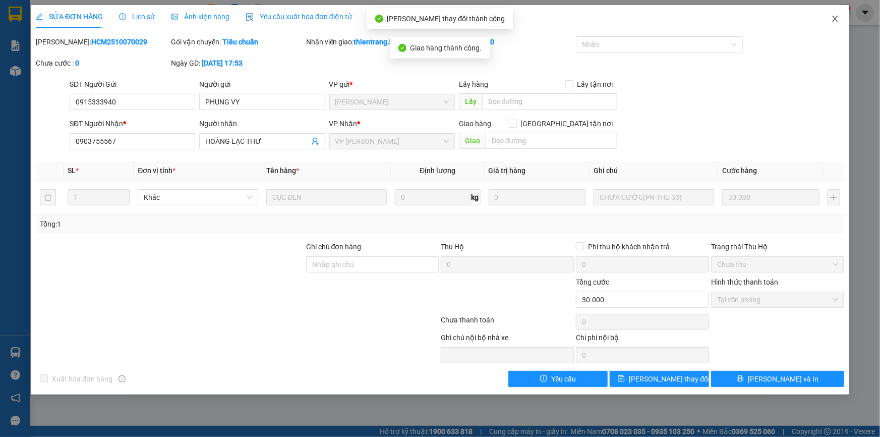
click at [836, 20] on icon "close" at bounding box center [835, 19] width 6 height 6
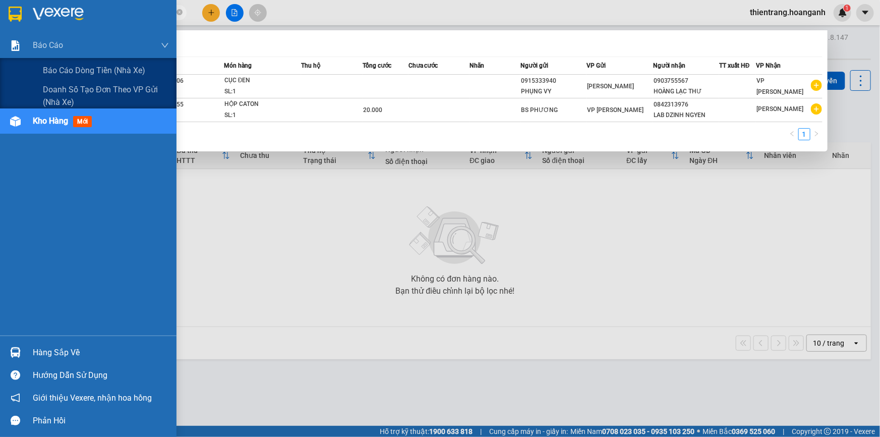
drag, startPoint x: 121, startPoint y: 13, endPoint x: 151, endPoint y: 1, distance: 33.1
click at [37, 34] on section "Kết quả tìm kiếm ( 2 ) Bộ lọc Mã ĐH Trạng thái Món hàng Thu hộ Tổng cước Chưa c…" at bounding box center [440, 218] width 880 height 437
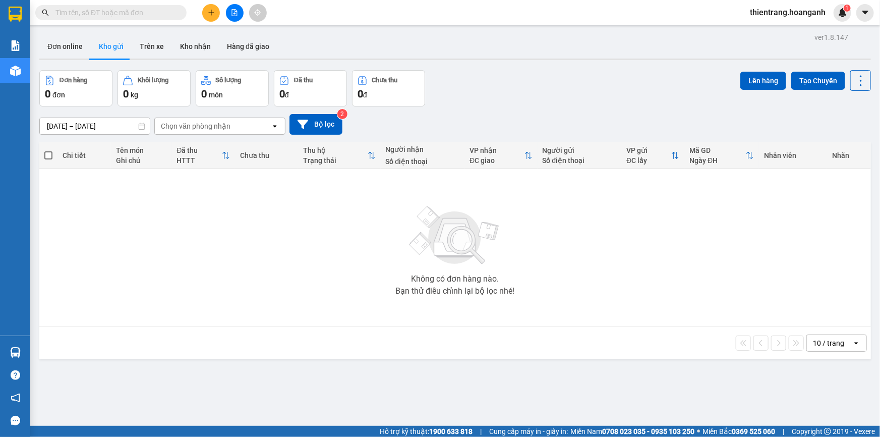
click at [169, 8] on input "text" at bounding box center [114, 12] width 119 height 11
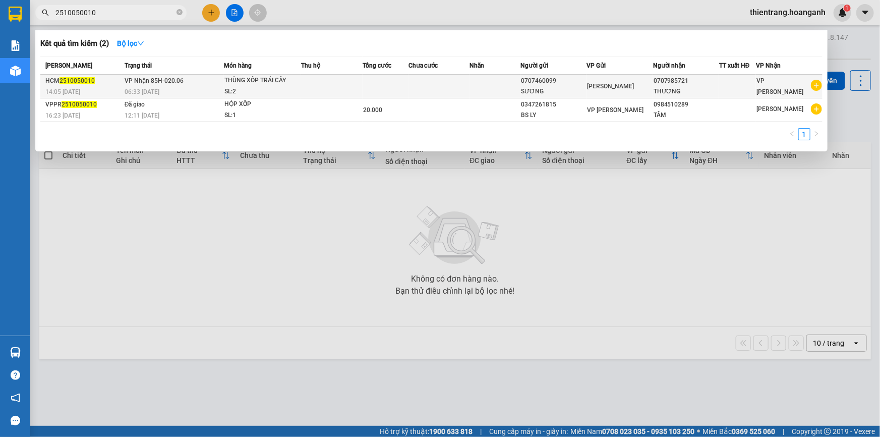
type input "2510050010"
click at [328, 76] on td at bounding box center [331, 87] width 61 height 24
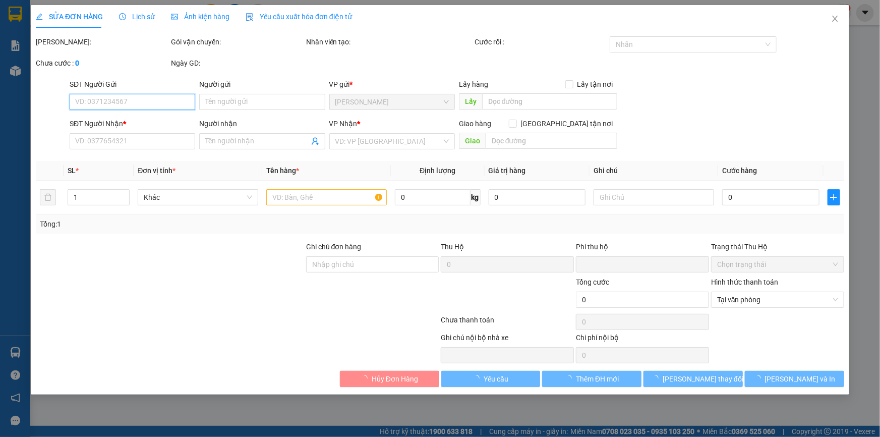
type input "0707460099"
type input "SƯƠNG"
type input "0707985721"
type input "THƯƠNG"
type input "GỞI LẠI PVSG KHÁCH THANH TOÁN 2 CHIỀU"
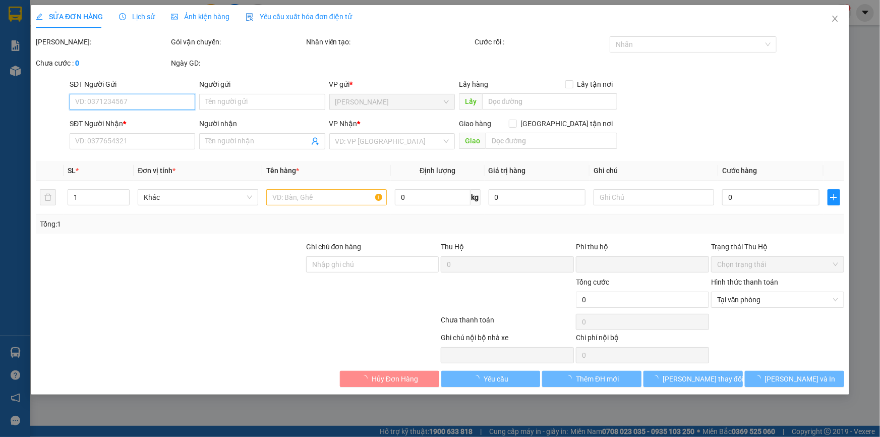
type input "0"
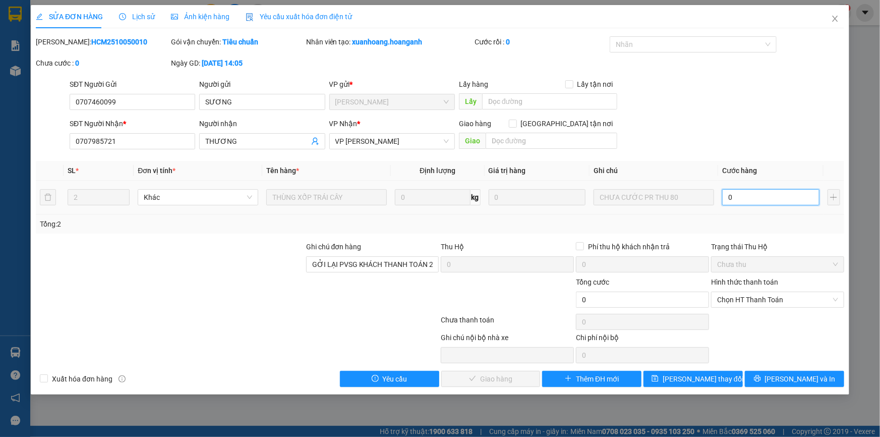
click at [753, 201] on input "0" at bounding box center [770, 197] width 97 height 16
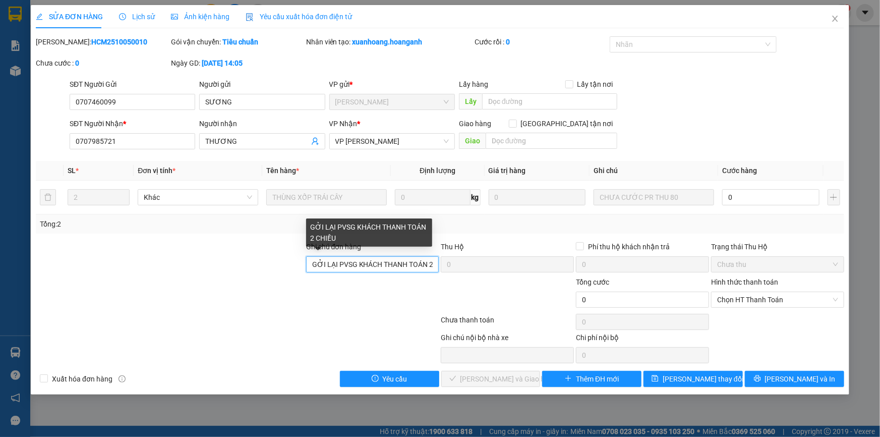
scroll to position [0, 21]
drag, startPoint x: 311, startPoint y: 264, endPoint x: 627, endPoint y: 287, distance: 317.1
click at [619, 288] on form "Ghi chú đơn hàng GỞI LẠI PVSG KHÁCH THANH TOÁN 2 CHIỀU Thu Hộ 0 Phí thu hộ khác…" at bounding box center [440, 276] width 809 height 71
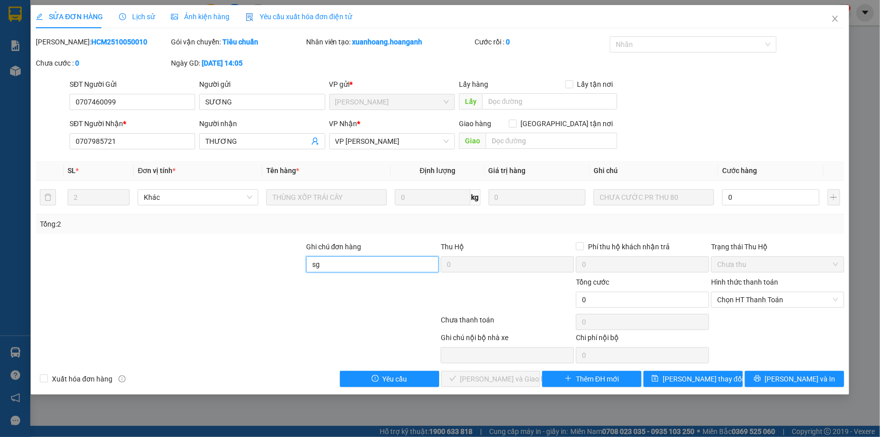
scroll to position [0, 0]
type input "sg đã nhận 160k SƯƠNG"
click at [679, 249] on div "Phí thu hộ khách nhận trả" at bounding box center [642, 246] width 133 height 11
click at [803, 304] on span "Chọn HT Thanh Toán" at bounding box center [777, 299] width 121 height 15
click at [747, 201] on input "0" at bounding box center [770, 197] width 97 height 16
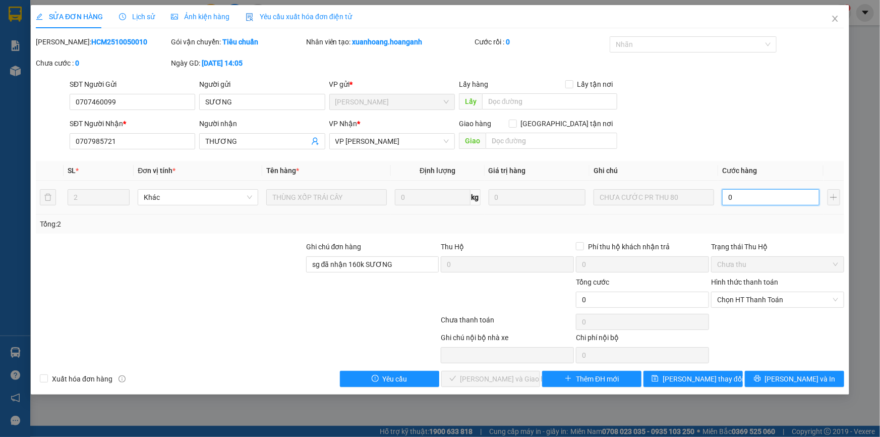
type input "8"
type input "80"
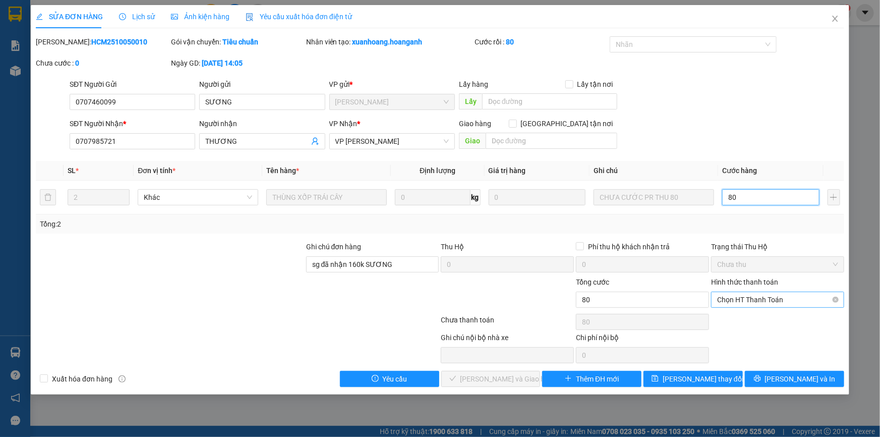
click at [731, 302] on span "Chọn HT Thanh Toán" at bounding box center [777, 299] width 121 height 15
type input "80"
type input "80.000"
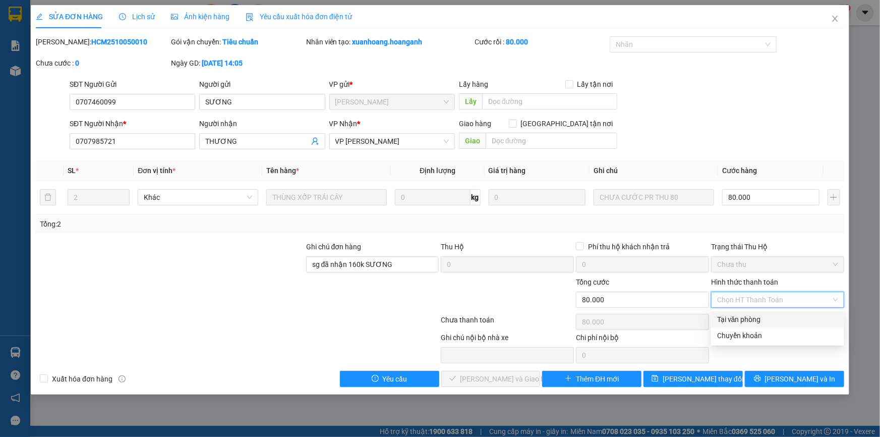
click at [726, 318] on div "Tại văn phòng" at bounding box center [777, 319] width 121 height 11
type input "0"
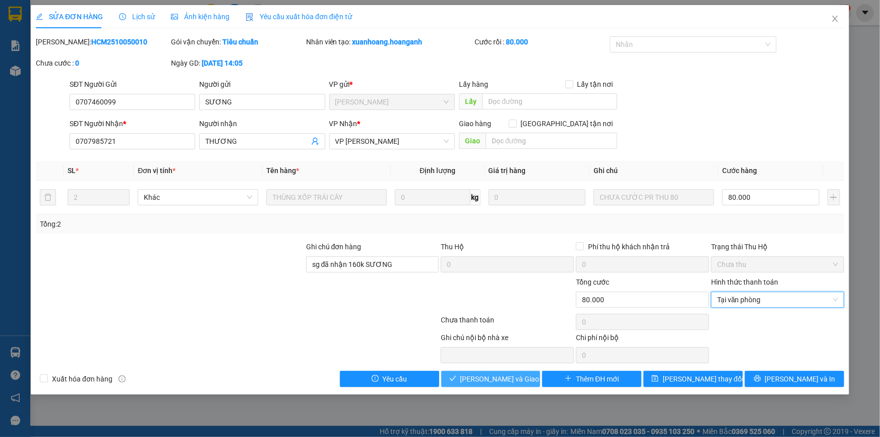
click at [495, 376] on span "[PERSON_NAME] và Giao hàng" at bounding box center [509, 378] width 97 height 11
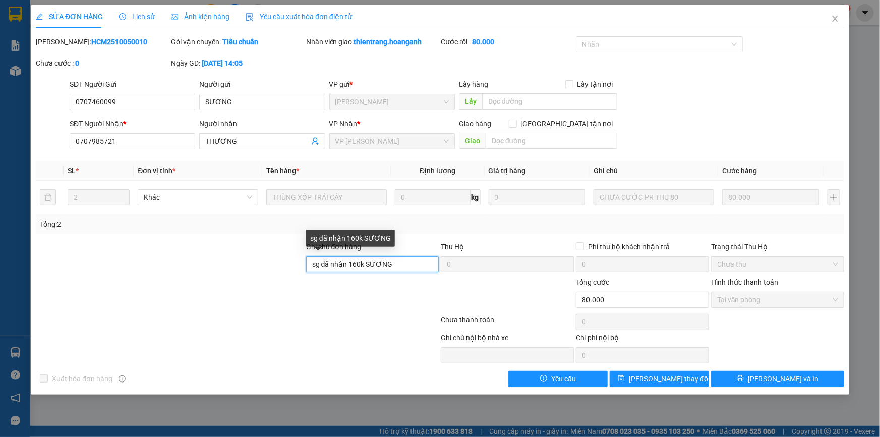
click at [423, 265] on input "sg đã nhận 160k SƯƠNG" at bounding box center [372, 264] width 133 height 16
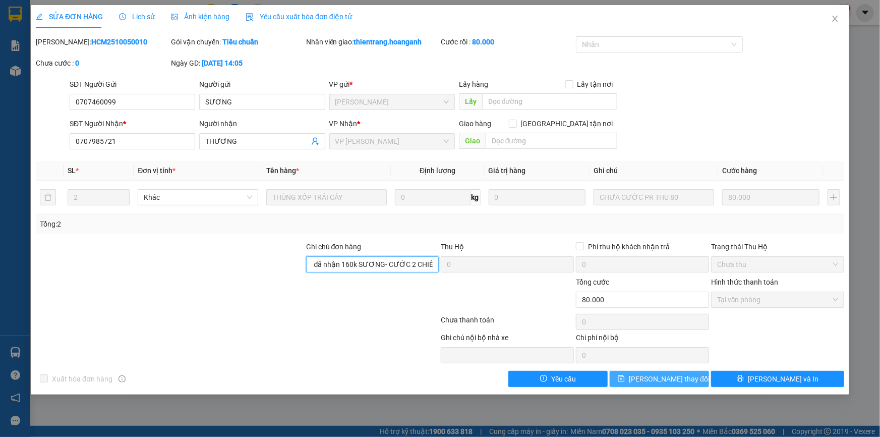
type input "sg đã nhận 160k SƯƠNG- CƯỚC 2 CHIỀU"
click at [642, 380] on button "[PERSON_NAME] thay đổi" at bounding box center [659, 379] width 99 height 16
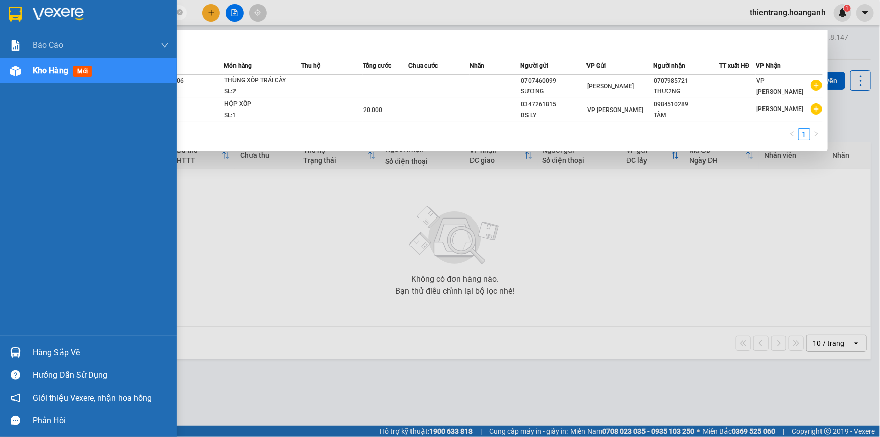
drag, startPoint x: 95, startPoint y: 10, endPoint x: 0, endPoint y: -29, distance: 103.0
click at [0, 0] on html "Kết quả tìm kiếm ( 2 ) Bộ lọc Mã ĐH Trạng thái Món hàng Thu hộ Tổng cước Chưa c…" at bounding box center [440, 218] width 880 height 437
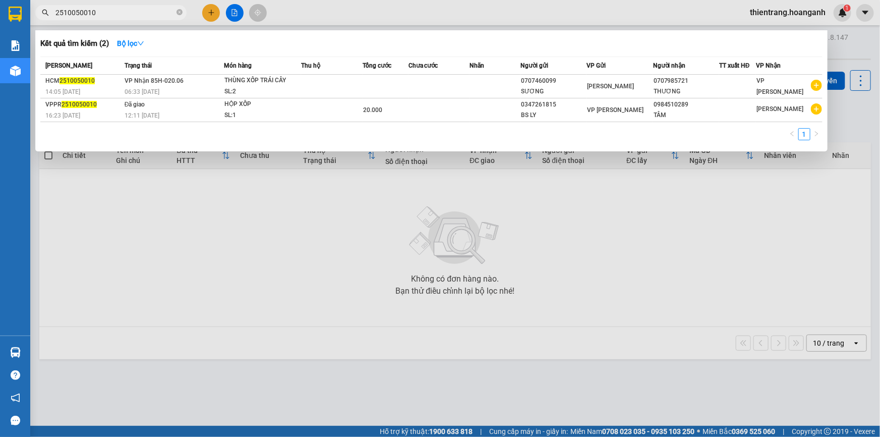
type input "0"
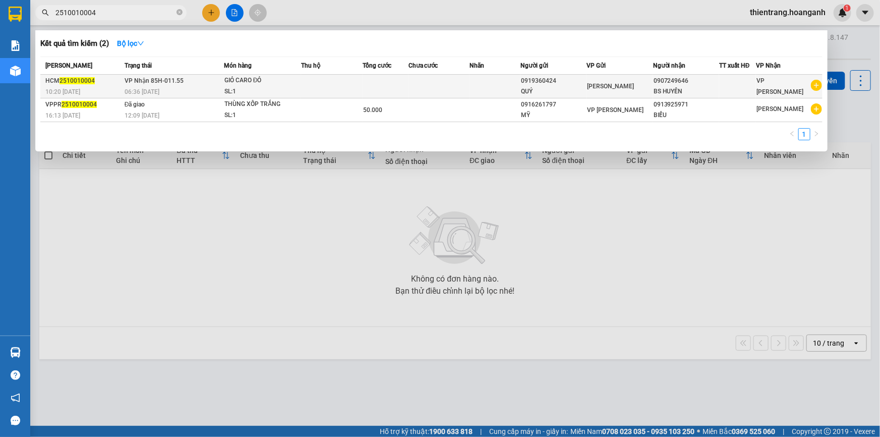
type input "2510010004"
click at [484, 85] on td at bounding box center [495, 87] width 51 height 24
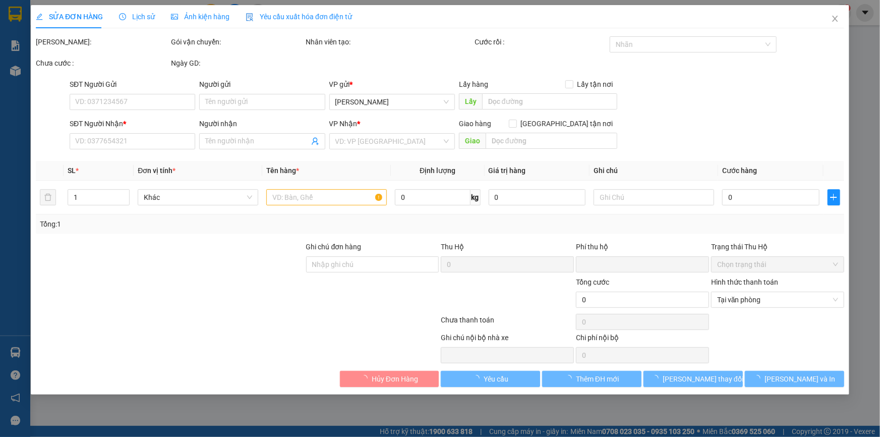
type input "0919360424"
type input "QUÝ"
type input "0907249646"
type input "BS HUYÊN"
type input "0"
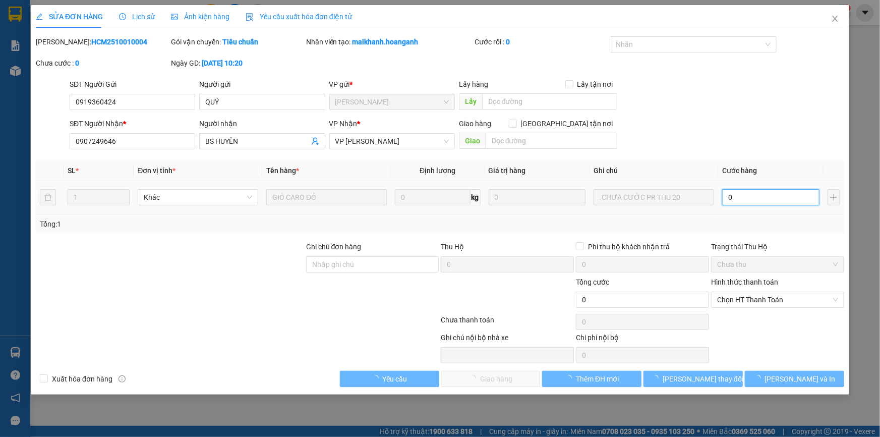
click at [740, 197] on input "0" at bounding box center [770, 197] width 97 height 16
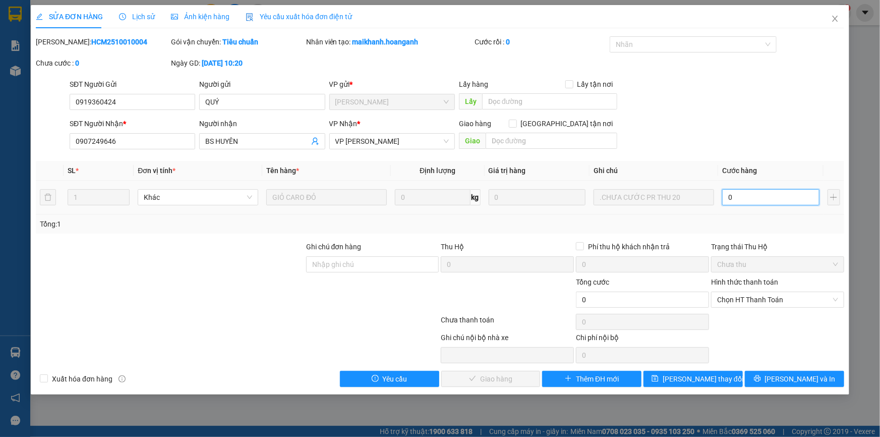
type input "2"
type input "20"
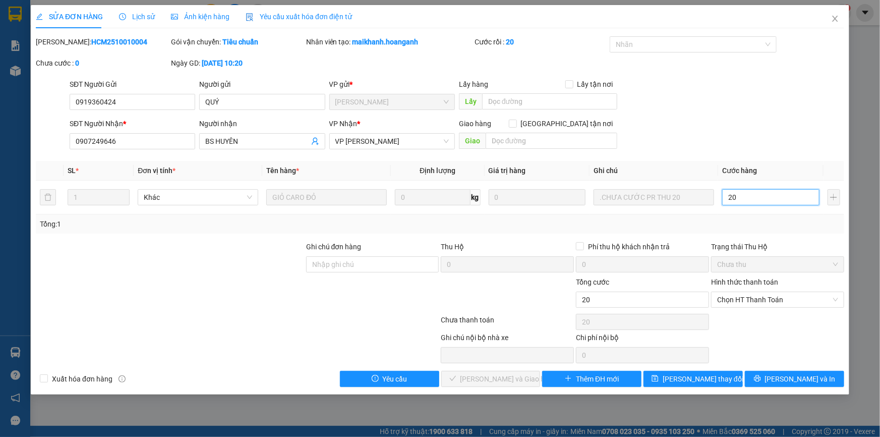
type input "20"
type input "20.000"
click at [762, 289] on div "Hình thức thanh toán" at bounding box center [777, 283] width 133 height 15
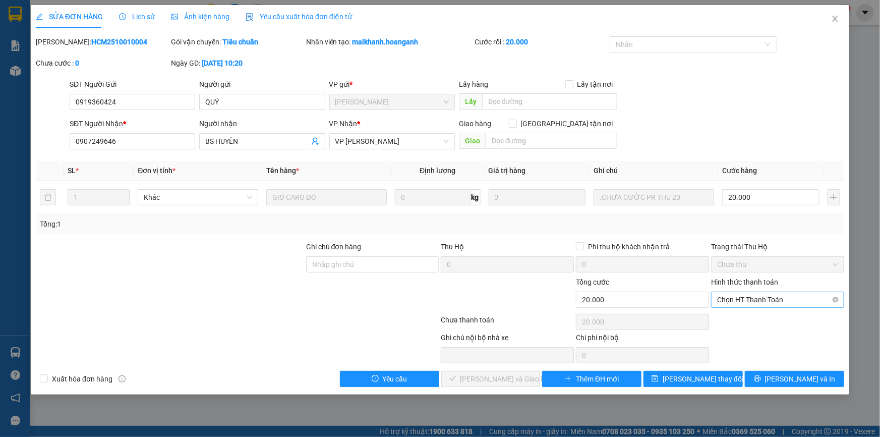
click at [756, 306] on span "Chọn HT Thanh Toán" at bounding box center [777, 299] width 121 height 15
click at [737, 320] on div "Tại văn phòng" at bounding box center [777, 319] width 121 height 11
type input "0"
click at [489, 378] on span "[PERSON_NAME] và Giao hàng" at bounding box center [509, 378] width 97 height 11
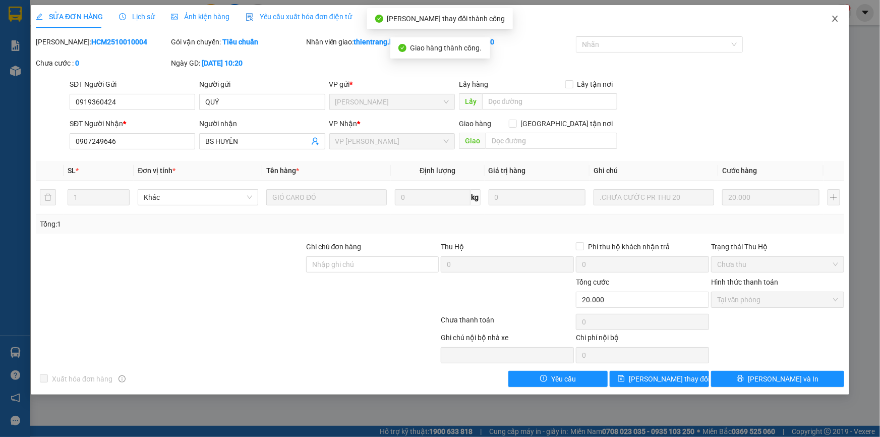
click at [840, 18] on span "Close" at bounding box center [835, 19] width 28 height 28
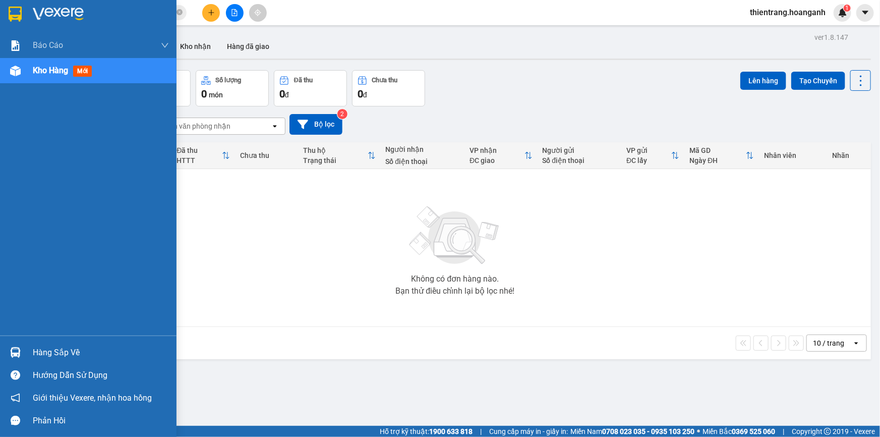
click at [348, 436] on html "Kết quả tìm kiếm ( 2 ) Bộ lọc Mã ĐH Trạng thái Món hàng Thu hộ Tổng cước Chưa c…" at bounding box center [440, 218] width 880 height 437
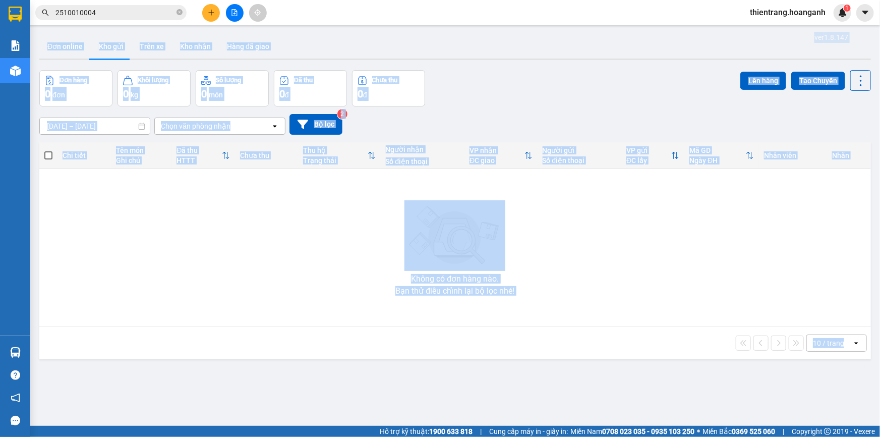
click at [507, 109] on div "[DATE] – [DATE] Press the down arrow key to interact with the calendar and sele…" at bounding box center [455, 124] width 832 height 36
click at [522, 75] on div "Đơn hàng 0 đơn Khối lượng 0 kg Số lượng 0 món Đã thu 0 đ Chưa thu 0 đ Lên hàng …" at bounding box center [455, 88] width 832 height 36
click at [672, 192] on div "Không có đơn hàng nào. Bạn thử điều chỉnh lại bộ lọc nhé!" at bounding box center [455, 247] width 822 height 151
click at [555, 61] on div "ver 1.8.147 Đơn online Kho gửi Trên xe Kho nhận Hàng đã giao Đơn hàng 0 đơn Khố…" at bounding box center [455, 248] width 840 height 437
click at [550, 35] on div "Đơn online Kho gửi Trên xe Kho nhận Hàng đã giao" at bounding box center [455, 47] width 832 height 27
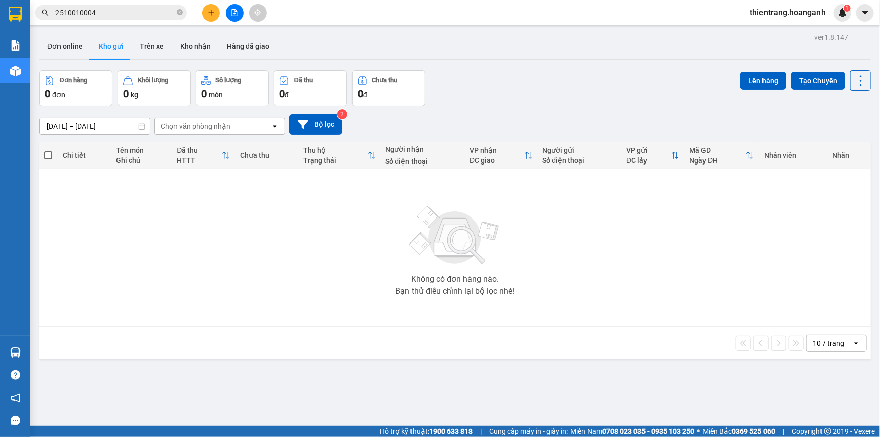
click at [144, 11] on input "2510010004" at bounding box center [114, 12] width 119 height 11
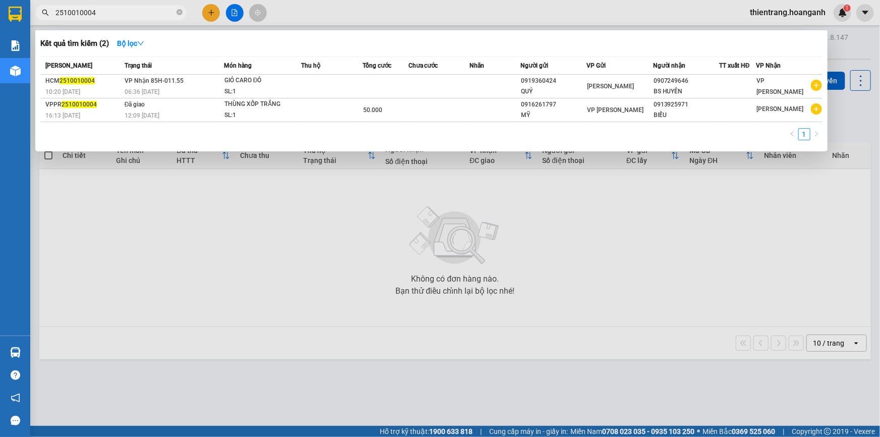
drag, startPoint x: 144, startPoint y: 11, endPoint x: 0, endPoint y: -5, distance: 145.1
click at [0, 0] on html "Kết quả tìm kiếm ( 2 ) Bộ lọc Mã ĐH Trạng thái Món hàng Thu hộ Tổng cước Chưa c…" at bounding box center [440, 218] width 880 height 437
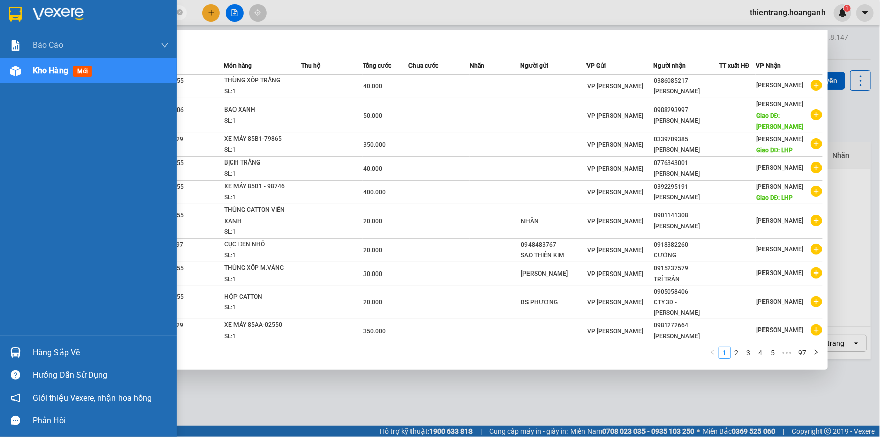
drag, startPoint x: 110, startPoint y: 13, endPoint x: 0, endPoint y: 25, distance: 111.1
click at [0, 25] on section "Kết quả tìm kiếm ( 967 ) Bộ lọc Mã ĐH Trạng thái Món hàng Thu hộ Tổng cước Chưa…" at bounding box center [440, 218] width 880 height 437
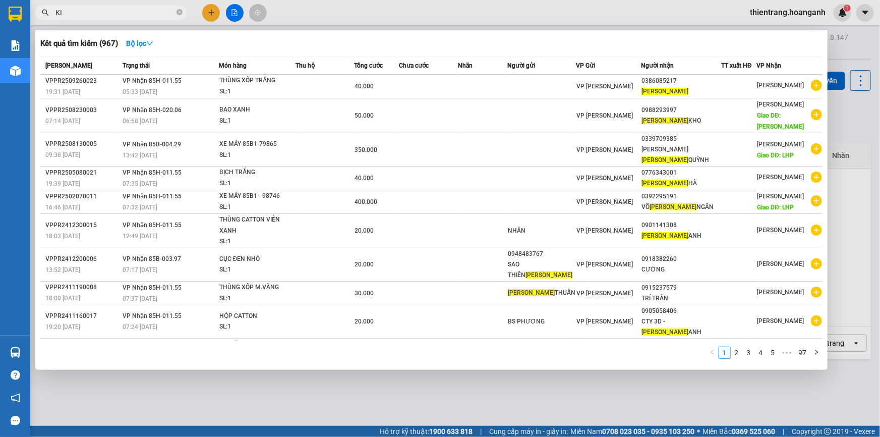
type input "K"
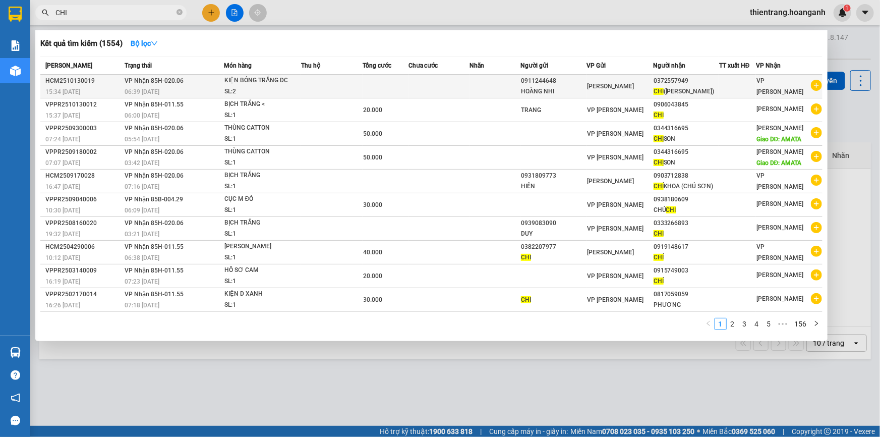
type input "CHI"
click at [497, 87] on td at bounding box center [495, 87] width 51 height 24
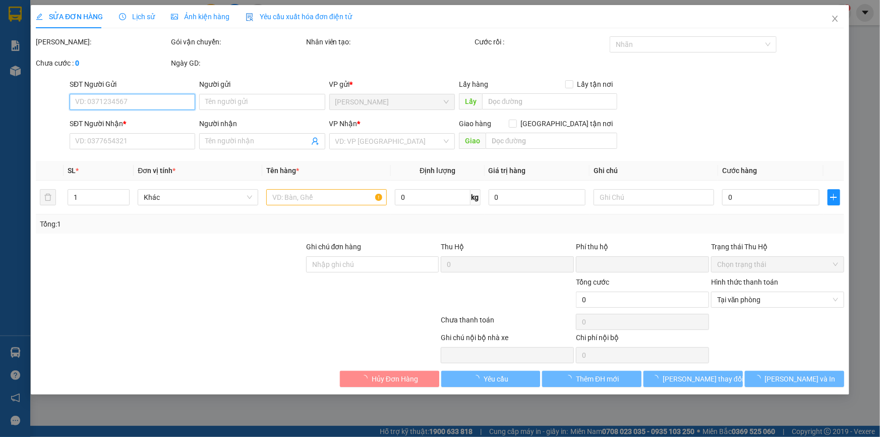
type input "0911244648"
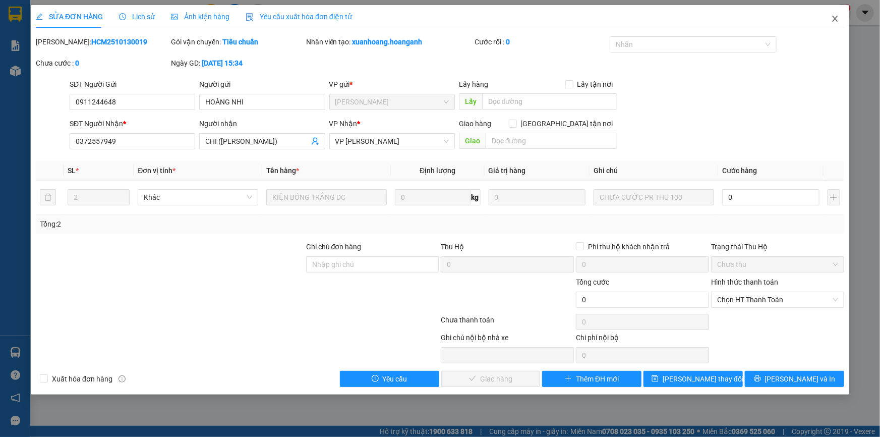
click at [837, 16] on icon "close" at bounding box center [835, 19] width 8 height 8
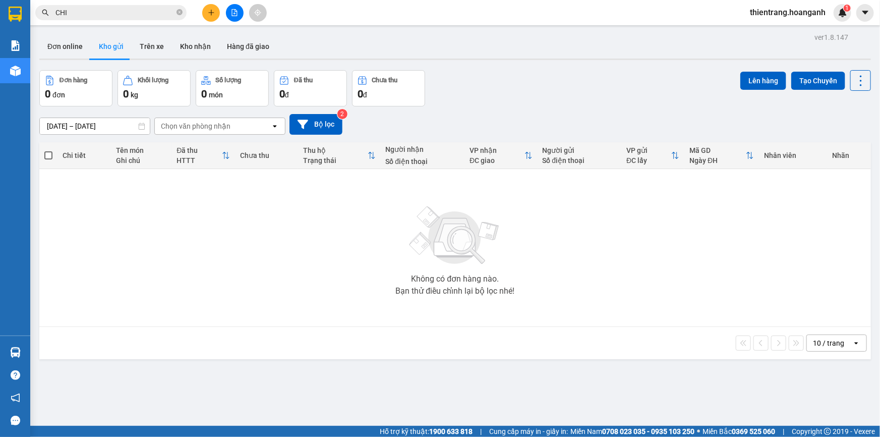
click at [145, 16] on input "CHI" at bounding box center [114, 12] width 119 height 11
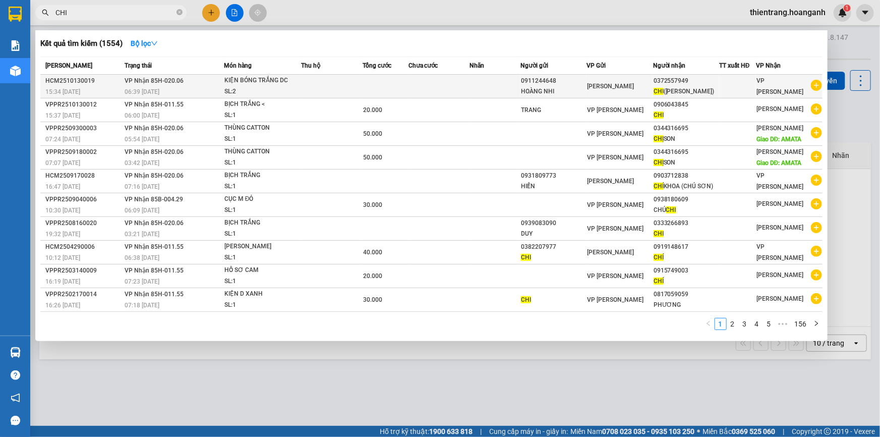
click at [276, 86] on div "SL: 2" at bounding box center [262, 91] width 76 height 11
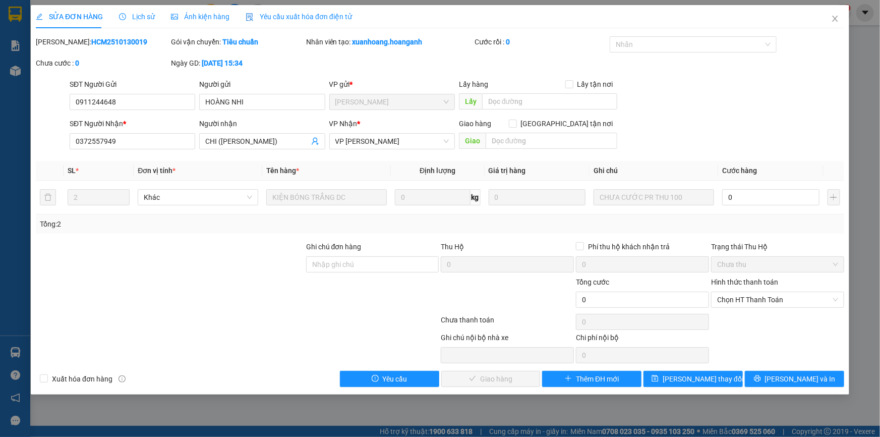
click at [729, 89] on div "SĐT Người Gửi 0911244648 0911244648 Người gửi HOÀNG NHI VP gửi * [GEOGRAPHIC_DA…" at bounding box center [457, 96] width 779 height 35
click at [840, 19] on span "Close" at bounding box center [835, 19] width 28 height 28
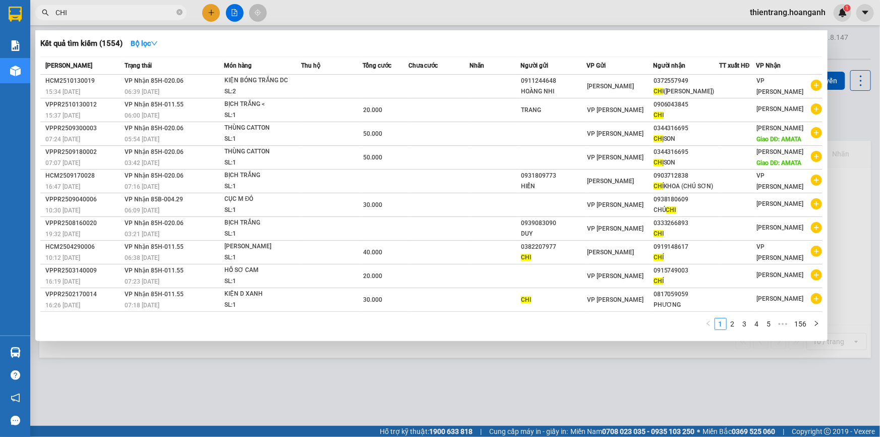
drag, startPoint x: 146, startPoint y: 10, endPoint x: 0, endPoint y: -23, distance: 149.4
click at [0, 0] on html "Kết quả tìm kiếm ( 1554 ) Bộ lọc Mã ĐH Trạng thái Món hàng Thu hộ Tổng cước Chư…" at bounding box center [440, 218] width 880 height 437
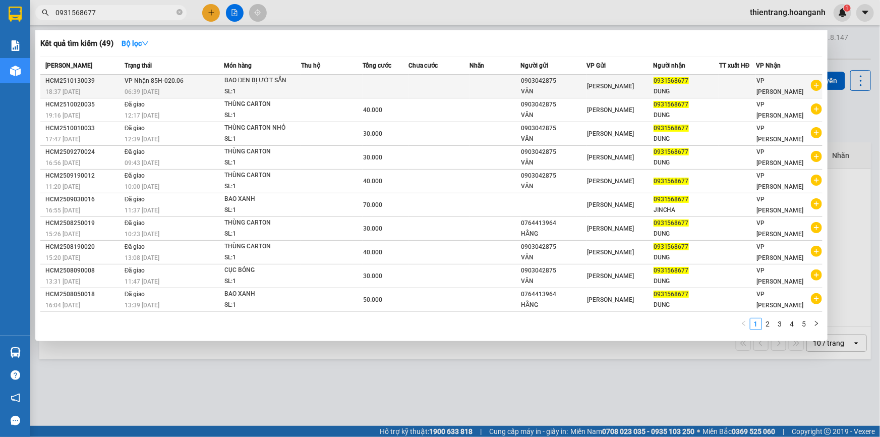
click at [397, 81] on td at bounding box center [386, 87] width 46 height 24
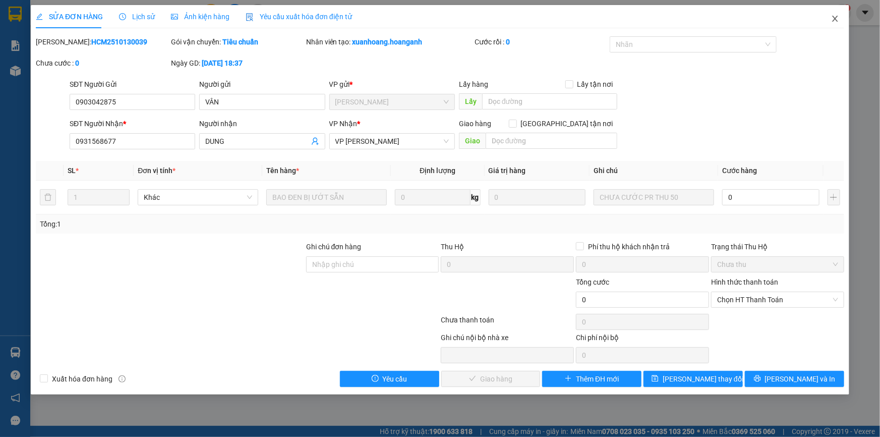
drag, startPoint x: 830, startPoint y: 26, endPoint x: 746, endPoint y: 135, distance: 138.1
click at [746, 135] on div "SỬA ĐƠN HÀNG Lịch sử Ảnh kiện hàng Yêu cầu xuất hóa đơn điện tử Total Paid Fee …" at bounding box center [440, 199] width 819 height 389
drag, startPoint x: 157, startPoint y: 138, endPoint x: 0, endPoint y: 157, distance: 158.1
click at [0, 157] on div "SỬA ĐƠN HÀNG Lịch sử Ảnh kiện hàng Yêu cầu xuất hóa đơn điện tử Total Paid Fee …" at bounding box center [440, 218] width 880 height 437
click at [844, 16] on span "Close" at bounding box center [835, 19] width 28 height 28
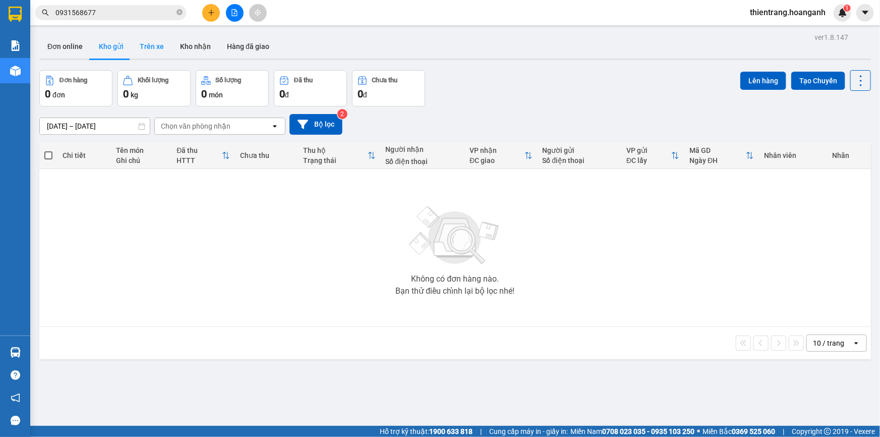
drag, startPoint x: 163, startPoint y: 45, endPoint x: 198, endPoint y: 41, distance: 35.0
click at [164, 45] on button "Trên xe" at bounding box center [152, 46] width 40 height 24
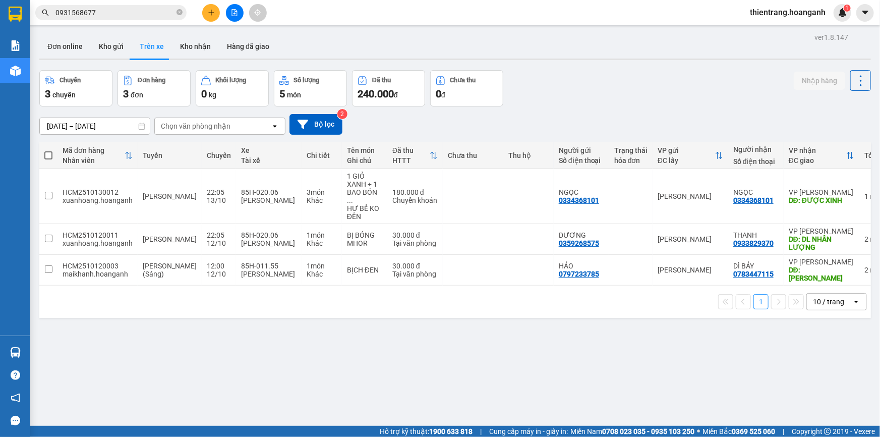
click at [89, 131] on div "ver 1.8.147 Đơn online Kho gửi Trên xe Kho nhận Hàng đã giao Chuyến 3 chuyến Đơ…" at bounding box center [455, 248] width 840 height 437
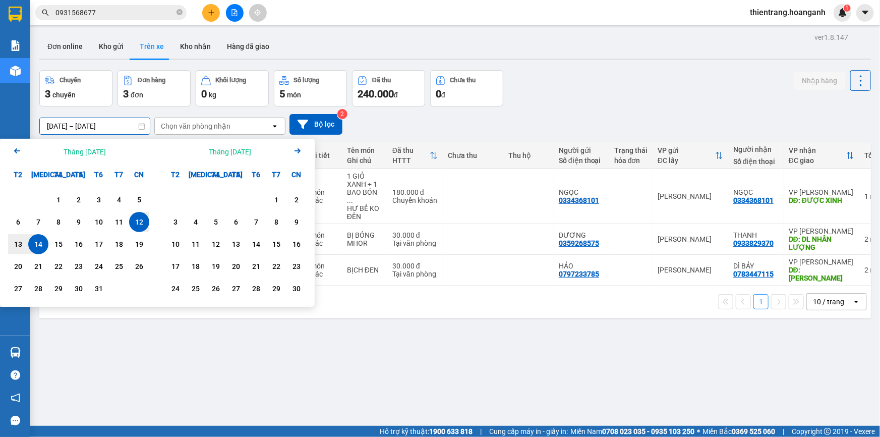
click at [38, 238] on div "14" at bounding box center [38, 244] width 14 height 12
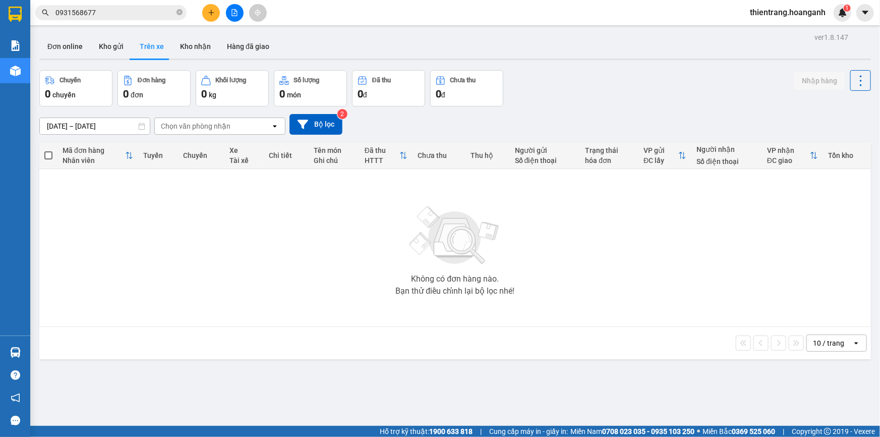
click at [96, 126] on input "[DATE] – [DATE]" at bounding box center [95, 126] width 110 height 16
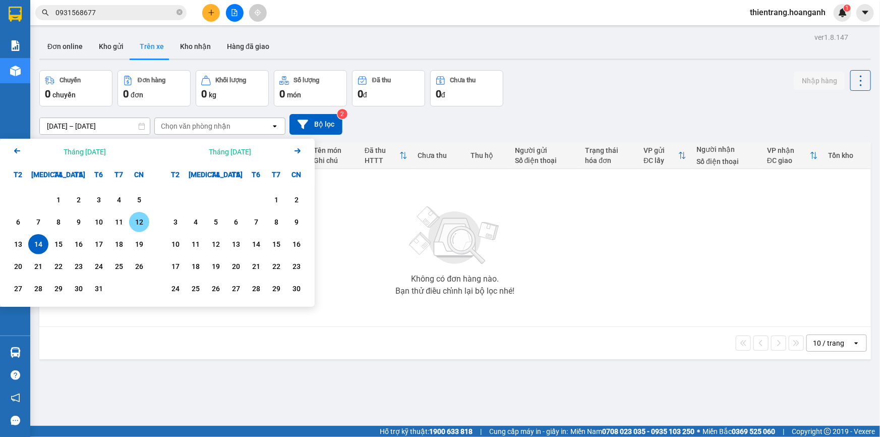
click at [141, 227] on div "12" at bounding box center [139, 222] width 14 height 12
click at [40, 241] on div "14" at bounding box center [38, 244] width 14 height 12
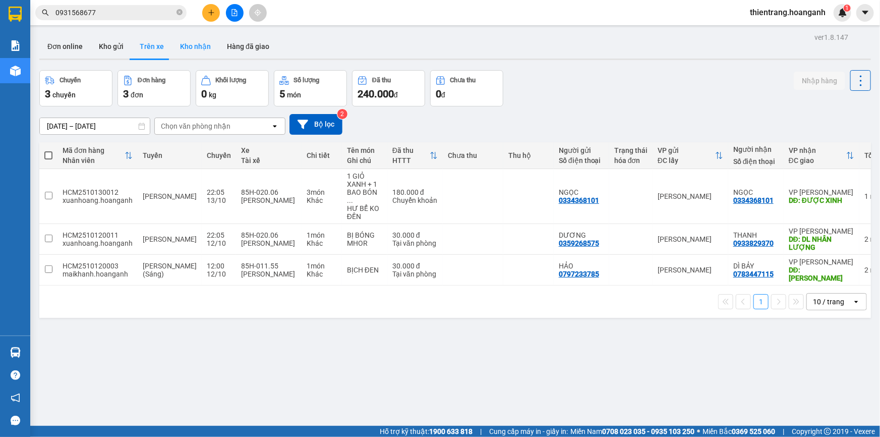
click at [191, 42] on button "Kho nhận" at bounding box center [195, 46] width 47 height 24
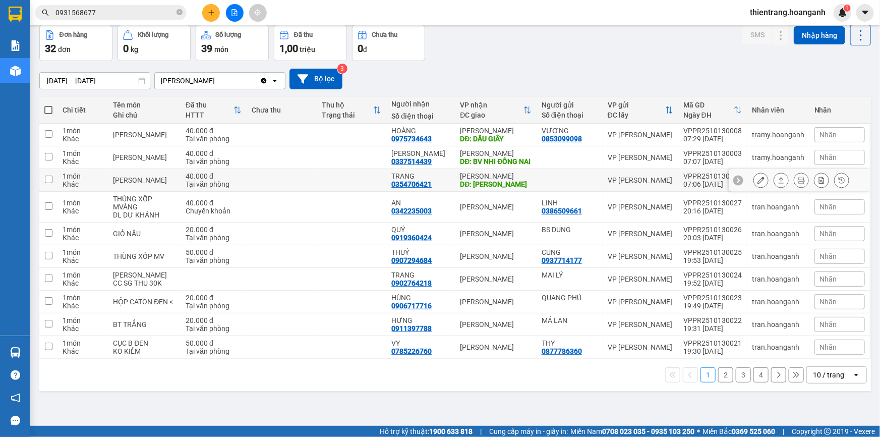
scroll to position [46, 0]
click at [718, 382] on button "2" at bounding box center [725, 374] width 15 height 15
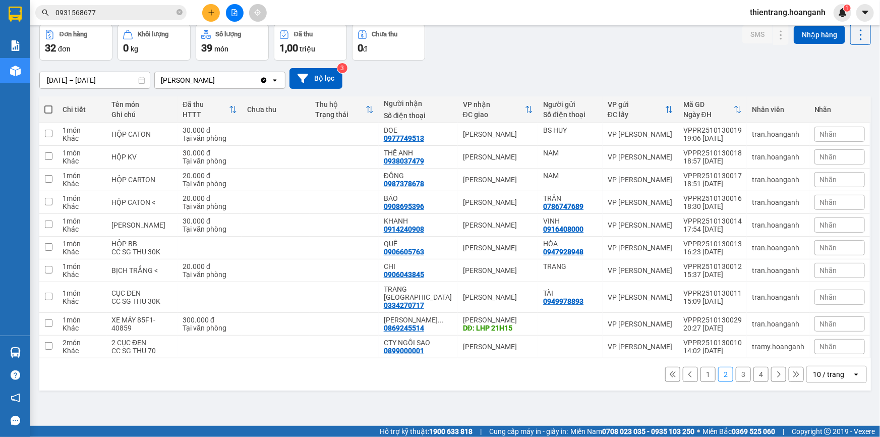
click at [736, 367] on button "3" at bounding box center [743, 374] width 15 height 15
